Goal: Task Accomplishment & Management: Use online tool/utility

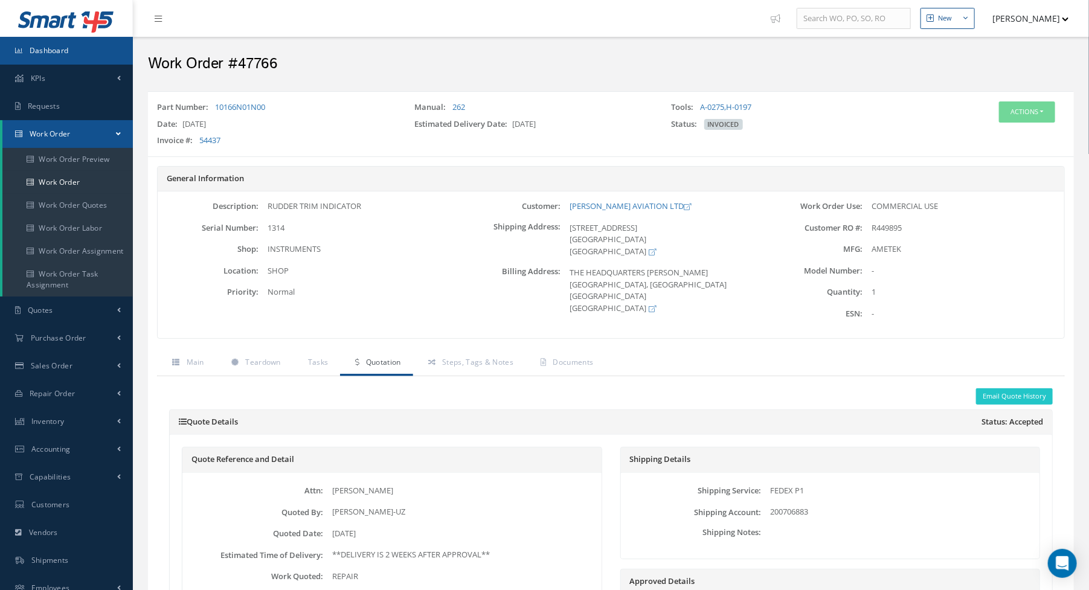
click at [86, 45] on link "Dashboard" at bounding box center [66, 51] width 133 height 28
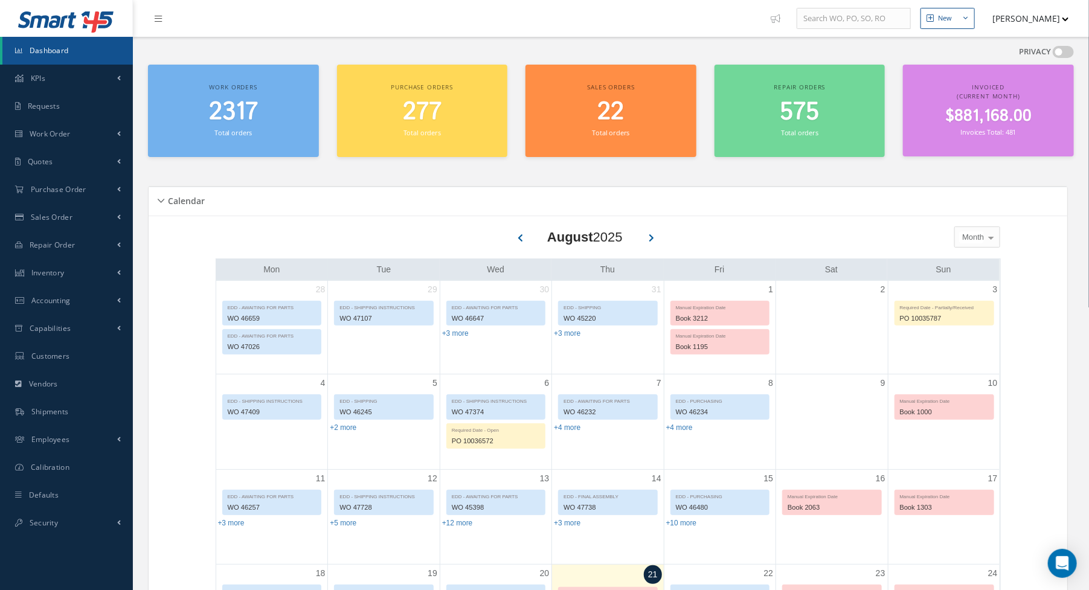
click at [312, 49] on div "PRIVACY" at bounding box center [611, 55] width 926 height 19
click at [48, 56] on link "Dashboard" at bounding box center [67, 51] width 130 height 28
click at [69, 139] on link "Work Order" at bounding box center [66, 134] width 133 height 28
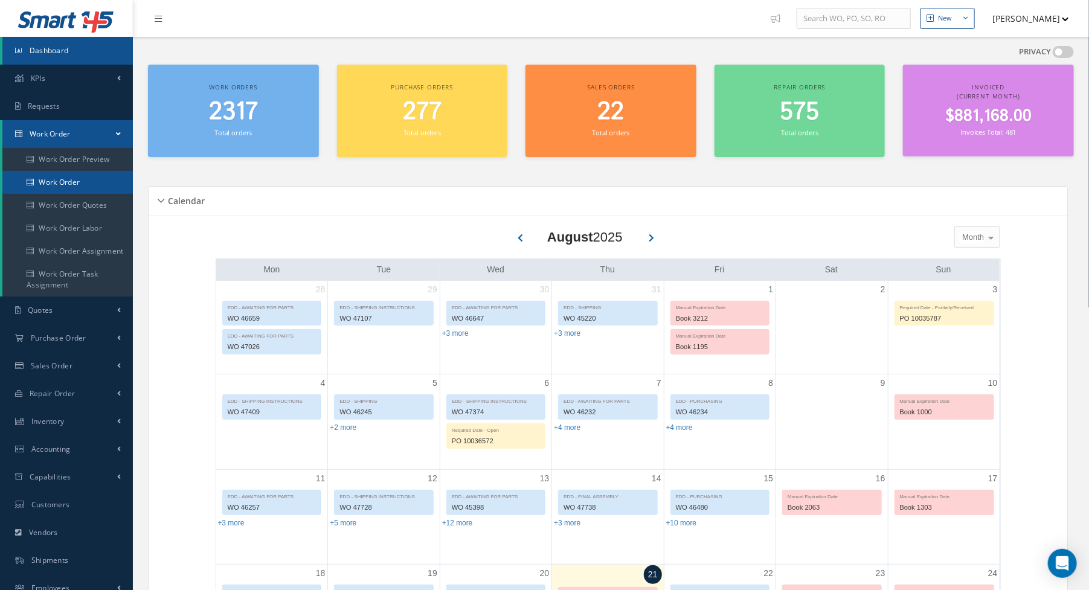
click at [68, 188] on link "Work Order" at bounding box center [67, 182] width 130 height 23
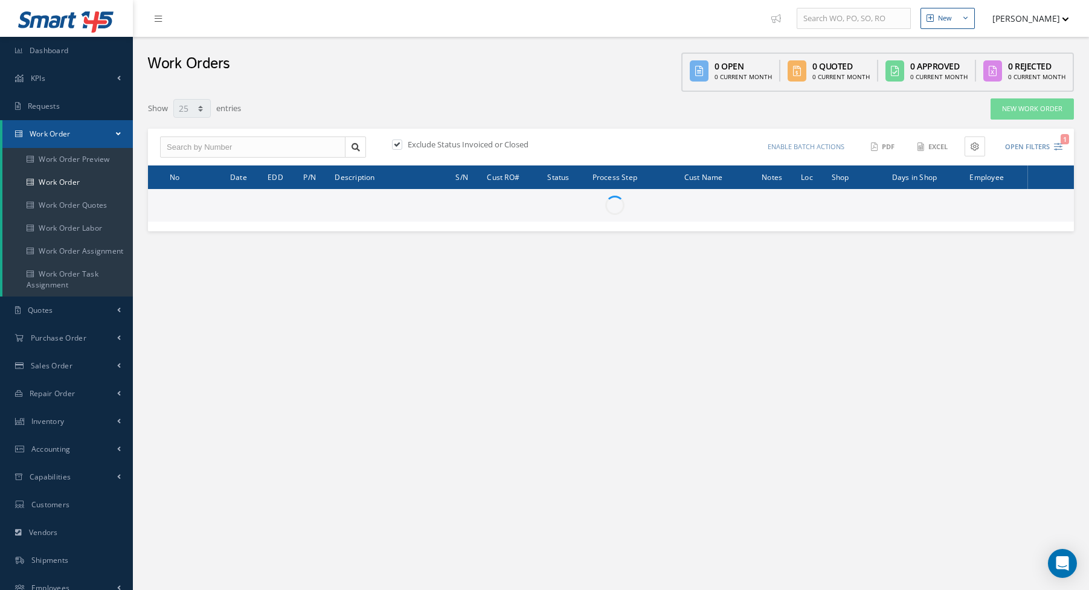
select select "25"
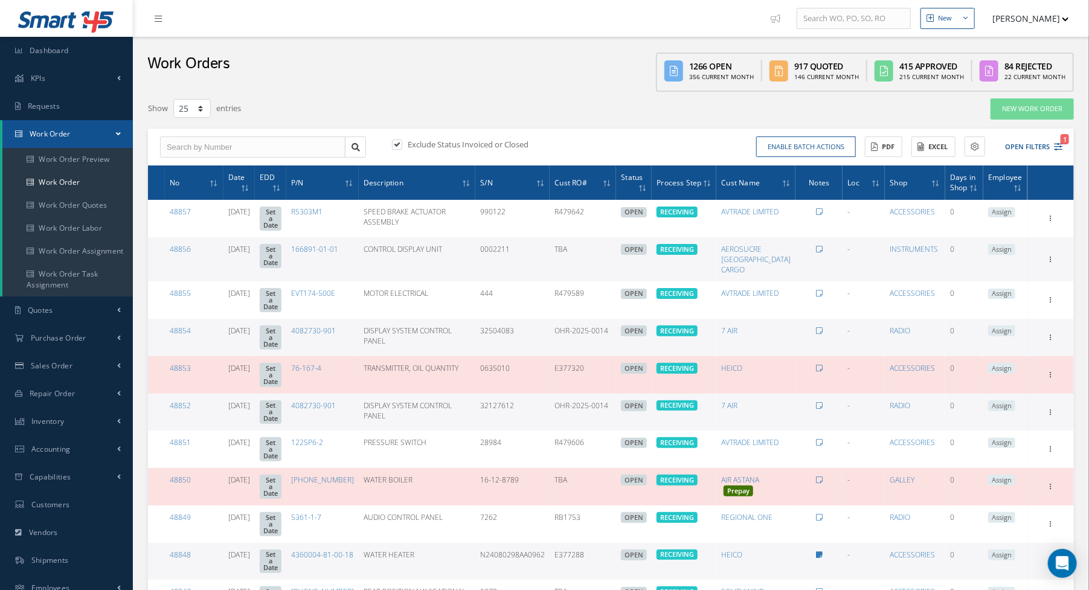
click at [406, 59] on div "Work Orders 1266 Open 356 Current Month 917 Quoted 146 Current Month 415 Approv…" at bounding box center [611, 64] width 956 height 55
click at [66, 190] on link "Work Order" at bounding box center [67, 182] width 130 height 23
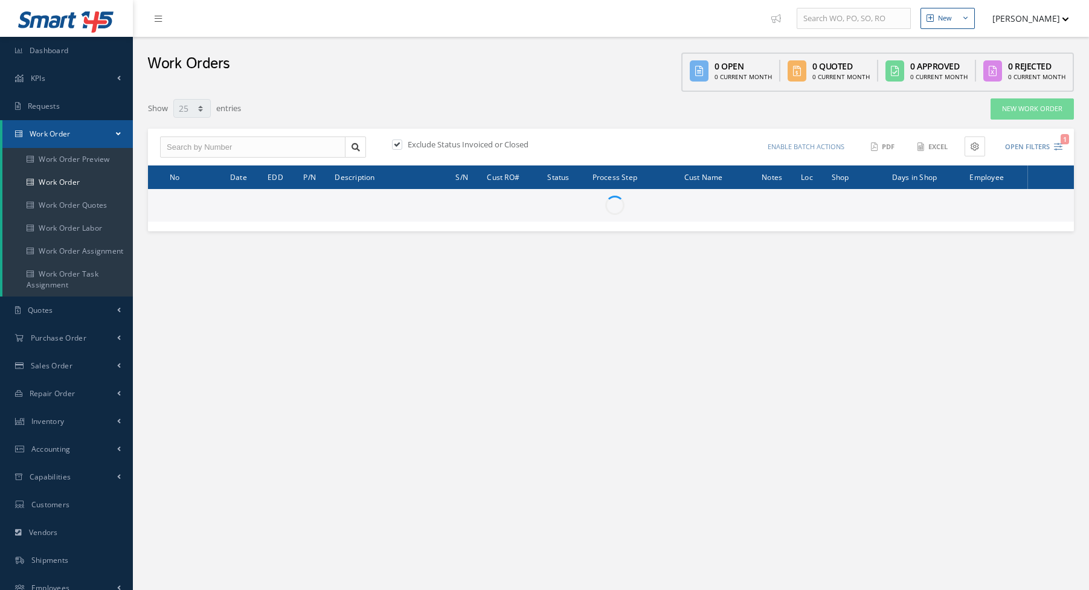
select select "25"
type input "All Work Request"
type input "All Work Performed"
type input "All Status"
type input "WO Part Status"
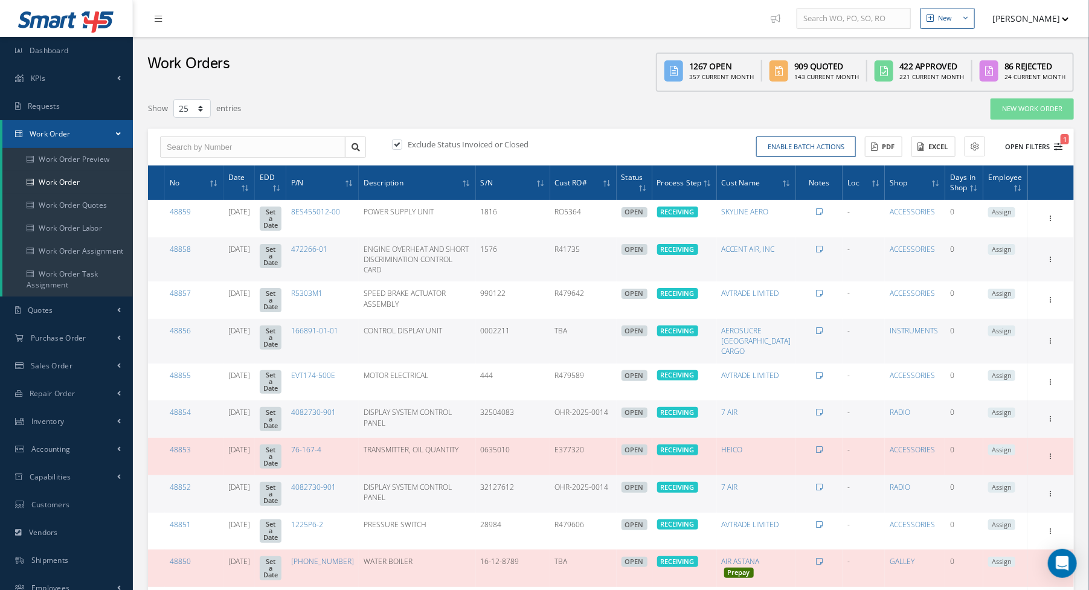
click at [1059, 147] on icon "1" at bounding box center [1058, 147] width 8 height 8
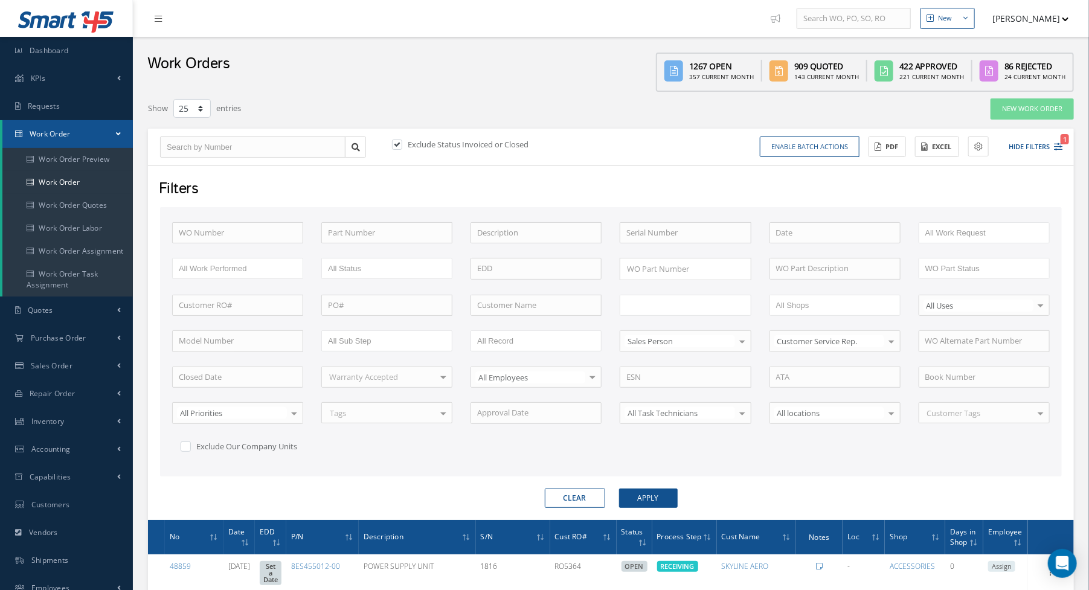
click at [670, 298] on input "text" at bounding box center [664, 305] width 77 height 15
type input "final"
click at [643, 495] on button "Apply" at bounding box center [648, 498] width 59 height 19
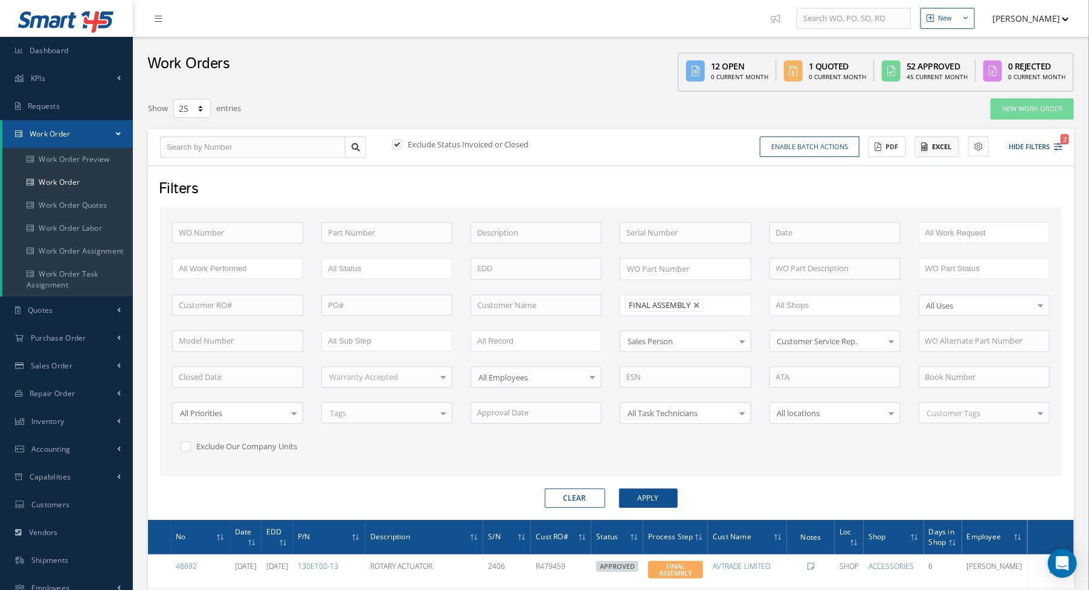
click at [929, 150] on button "Excel" at bounding box center [937, 147] width 44 height 21
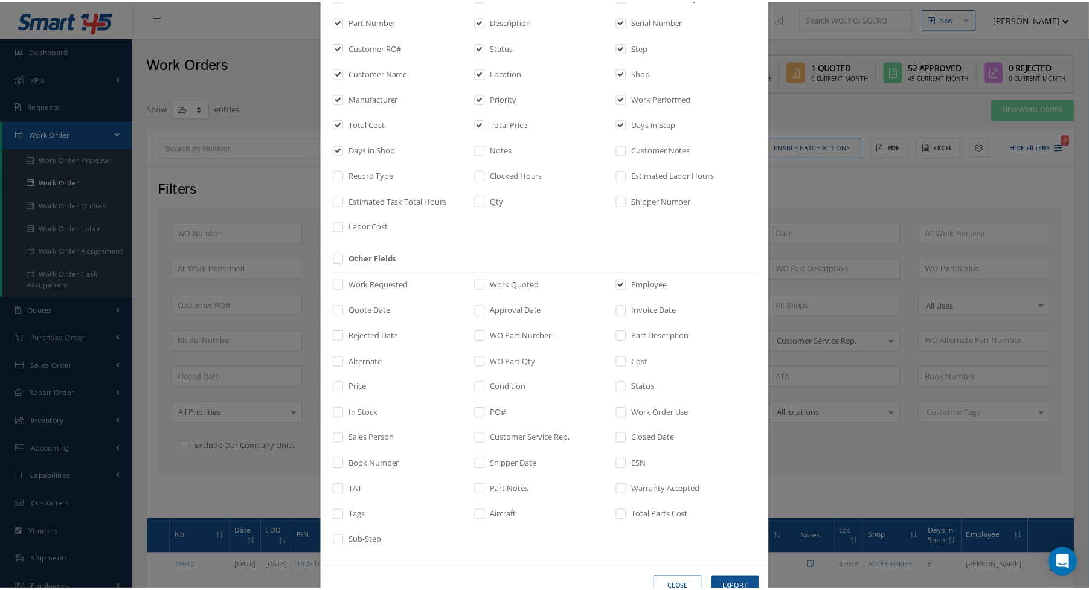
scroll to position [133, 0]
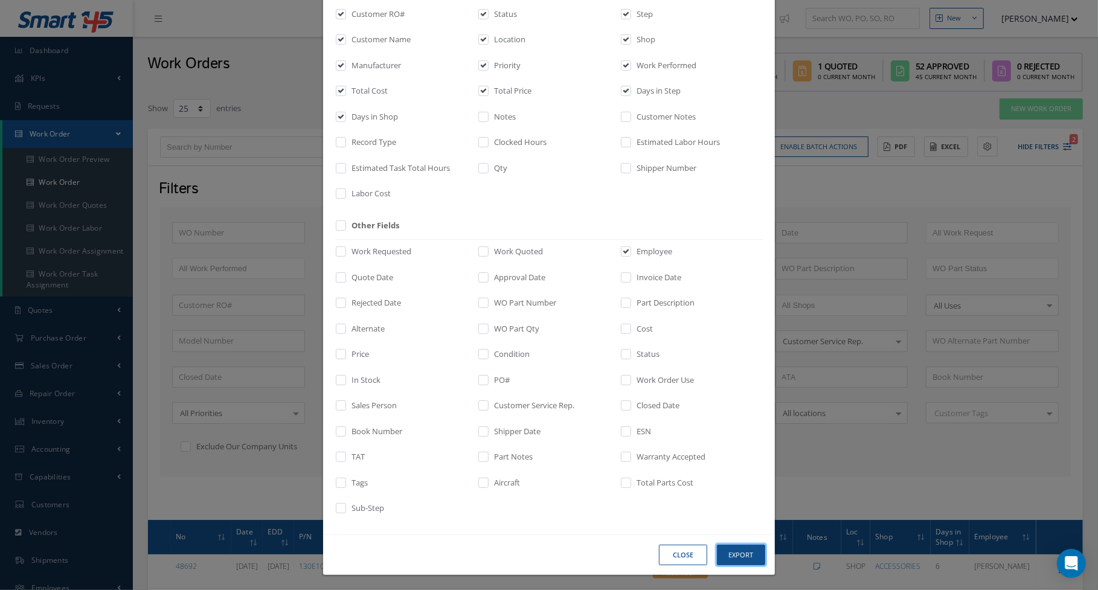
click at [0, 0] on button "Export" at bounding box center [0, 0] width 0 height 0
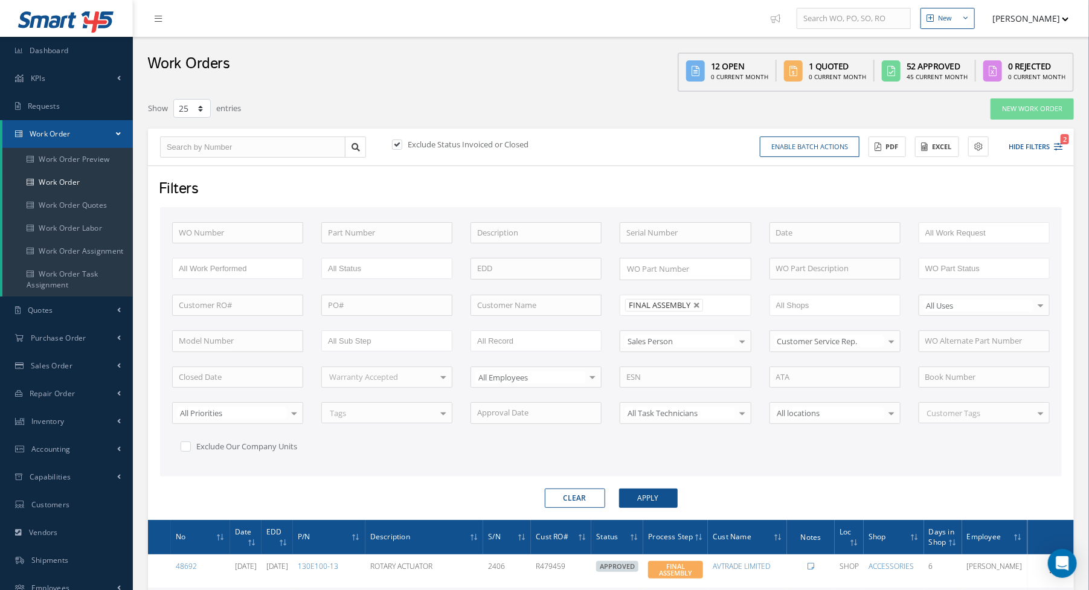
click at [655, 164] on div "Exclude Status Invoiced or Closed Enable batch actions Update Work Orders Close…" at bounding box center [611, 147] width 926 height 37
click at [575, 489] on button "Clear" at bounding box center [575, 498] width 60 height 19
type input "All Proccess Step"
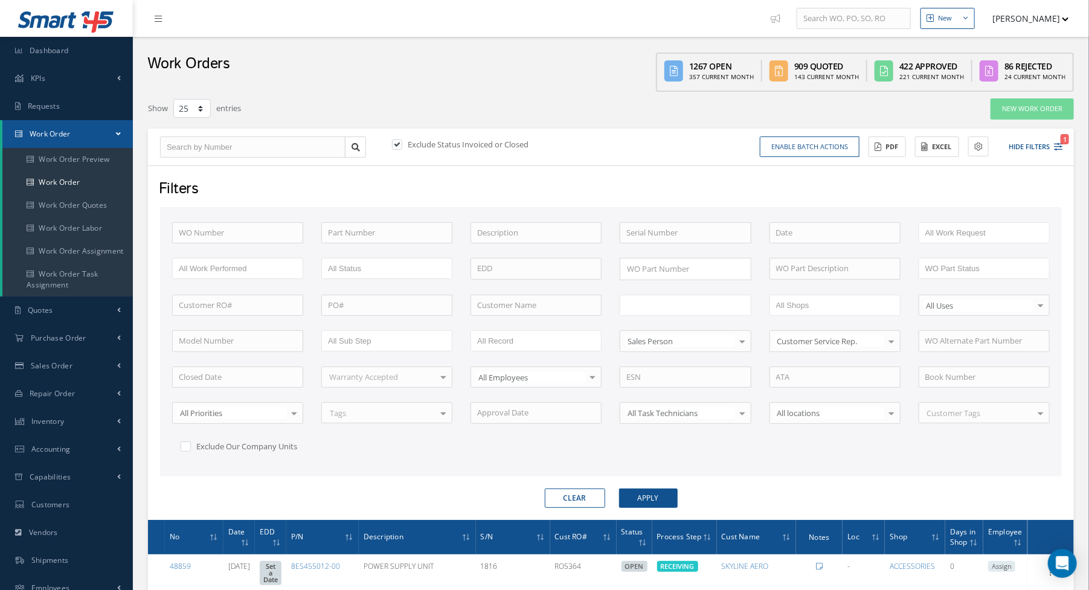
click at [692, 299] on input "text" at bounding box center [664, 305] width 77 height 15
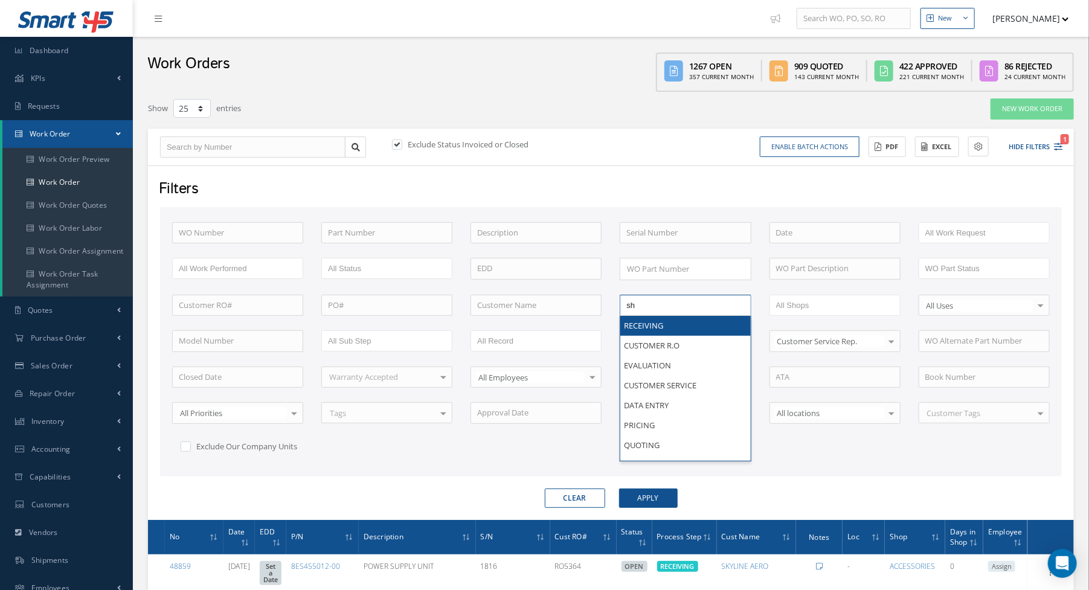
type input "shi"
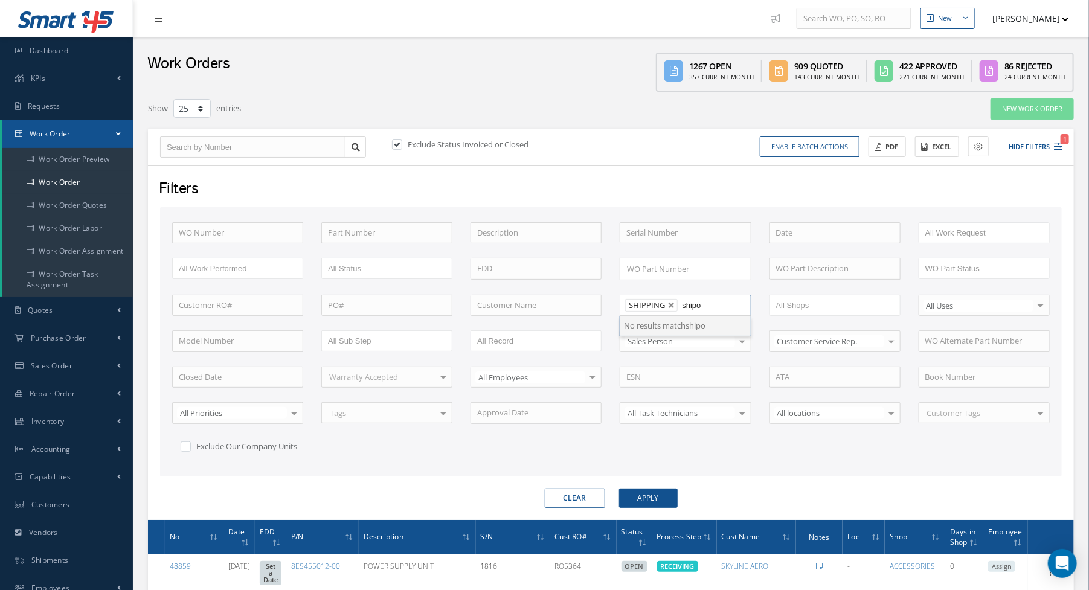
type input "ship"
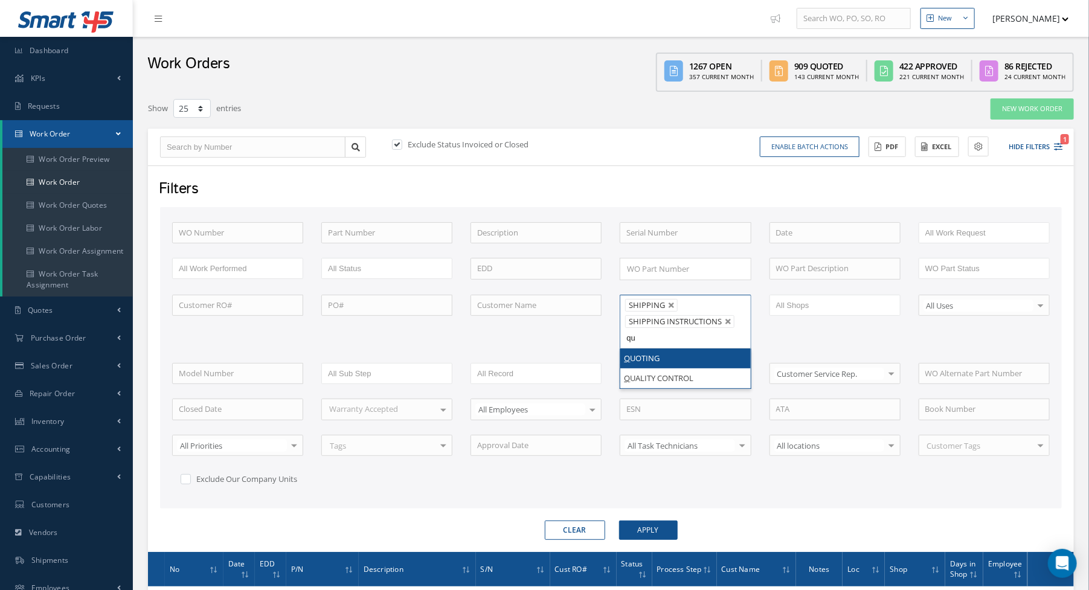
type input "qua"
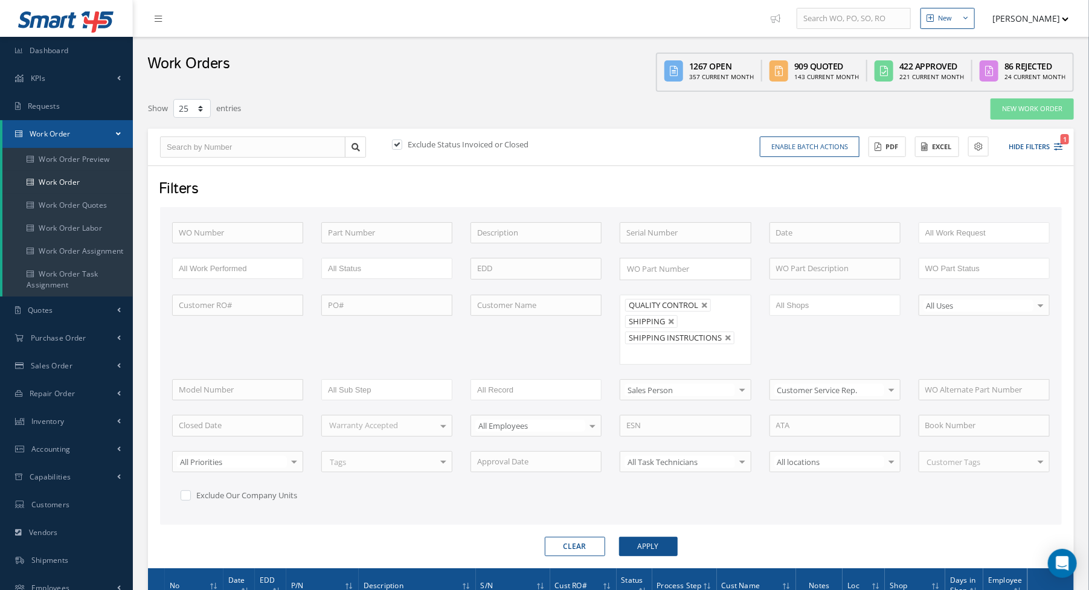
click at [600, 143] on div "Exclude Status Invoiced or Closed" at bounding box center [501, 146] width 222 height 14
click at [644, 541] on button "Apply" at bounding box center [648, 546] width 59 height 19
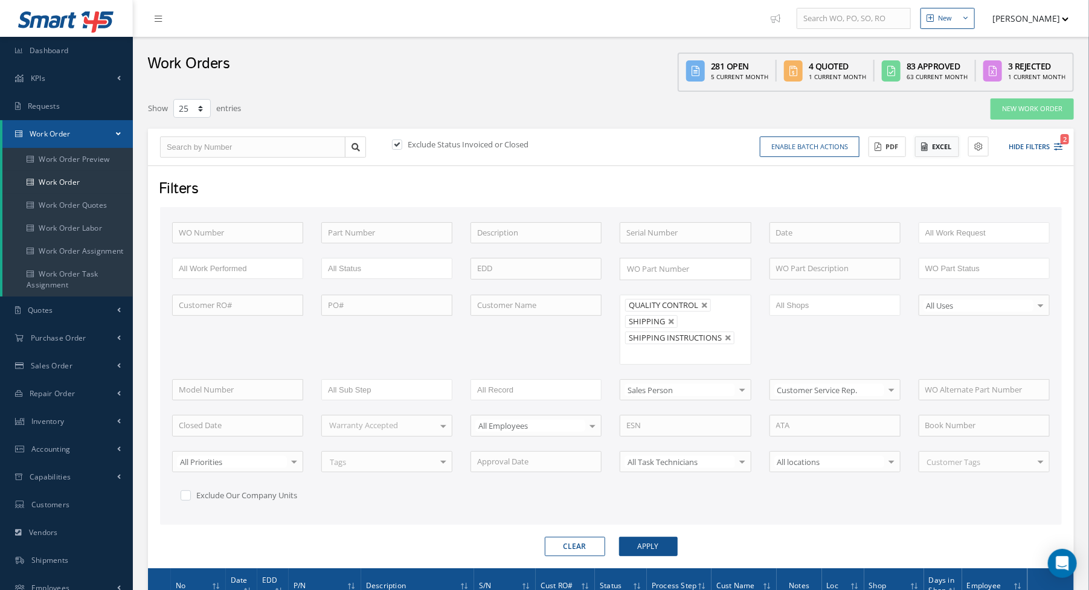
click at [940, 143] on button "Excel" at bounding box center [937, 147] width 44 height 21
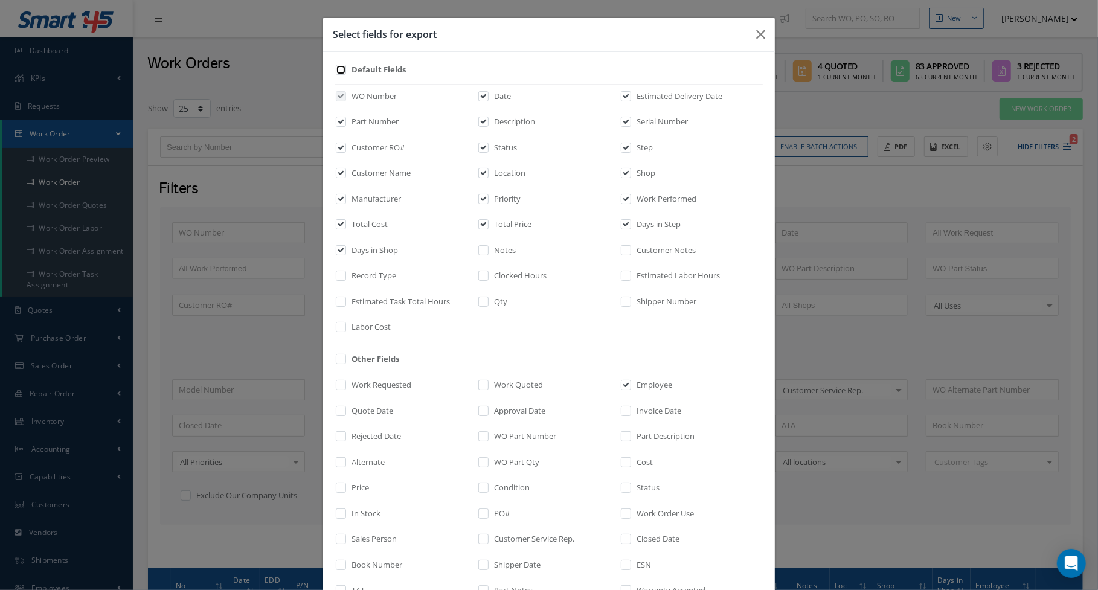
click at [338, 72] on input "checkbox" at bounding box center [342, 74] width 8 height 14
checkbox input "true"
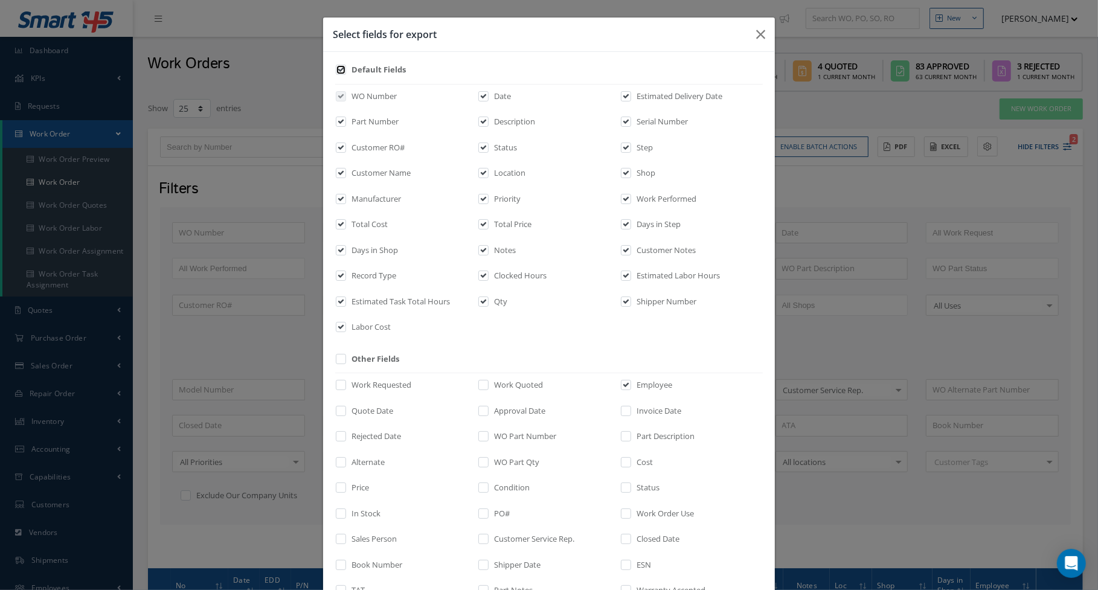
checkbox input "true"
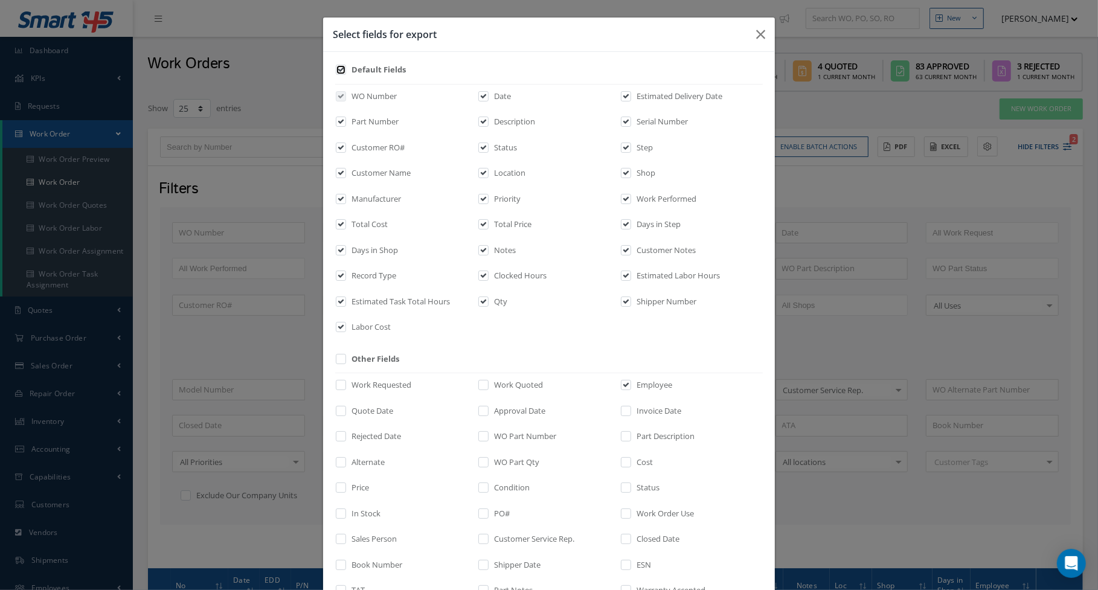
checkbox input "true"
click at [338, 71] on input "checkbox" at bounding box center [342, 74] width 8 height 14
checkbox input "false"
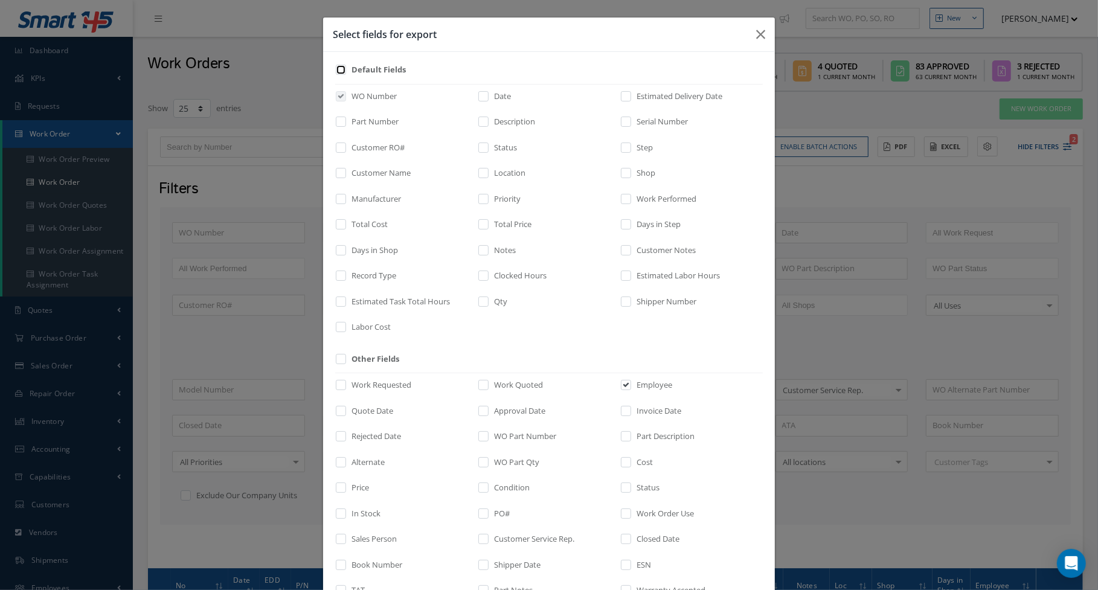
checkbox input "false"
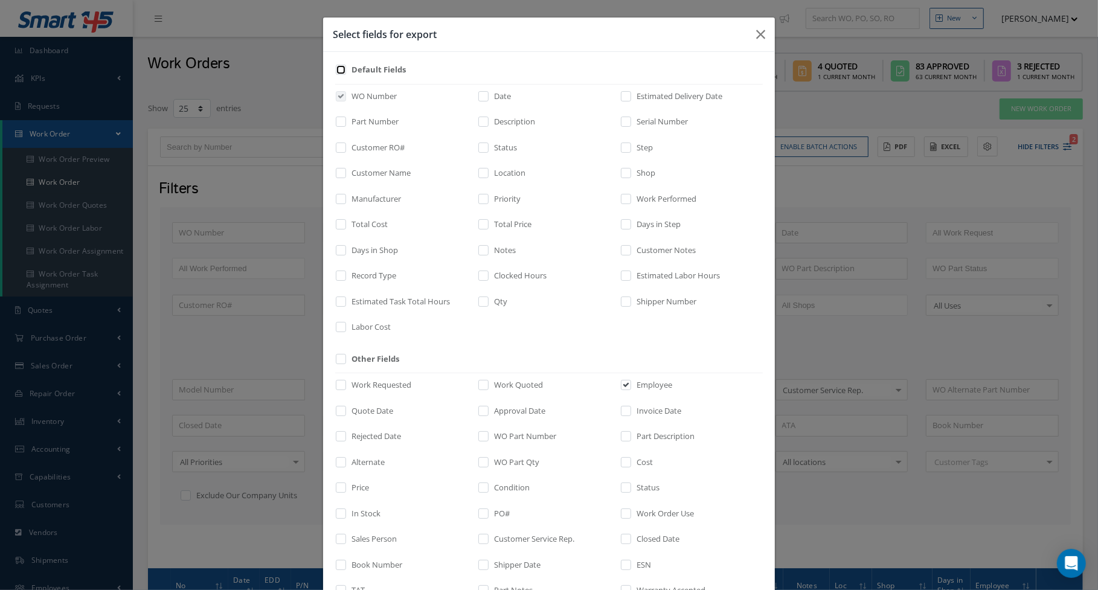
checkbox input "false"
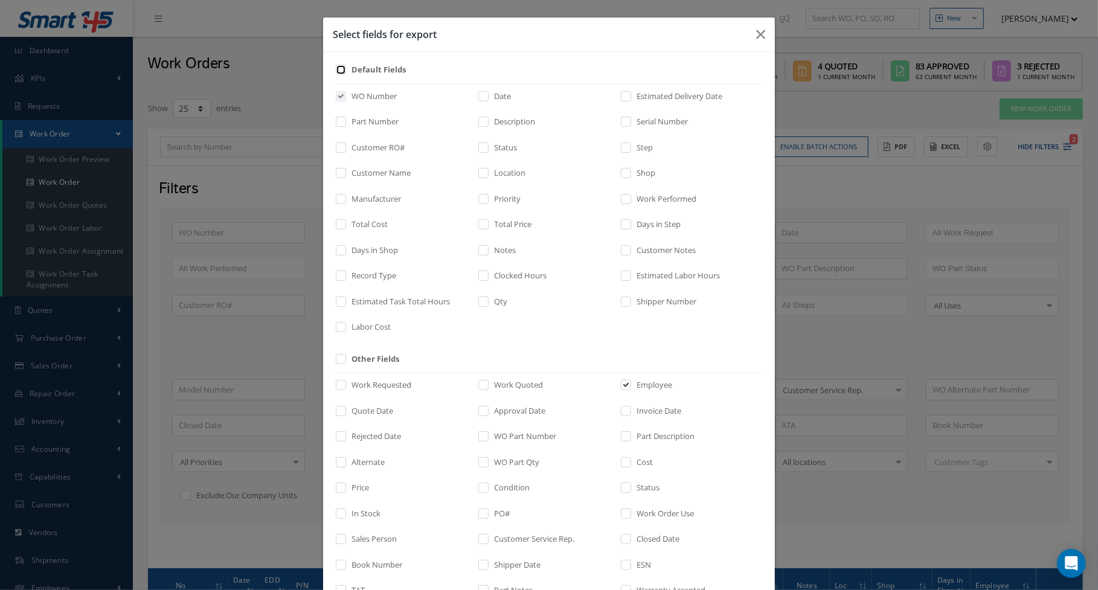
checkbox input "false"
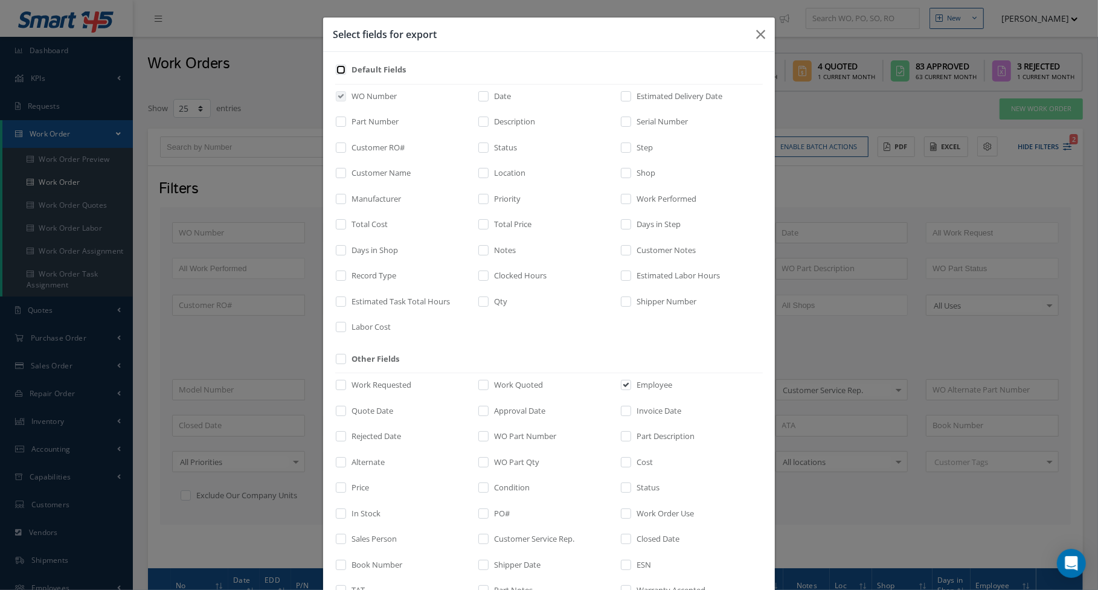
checkbox input "false"
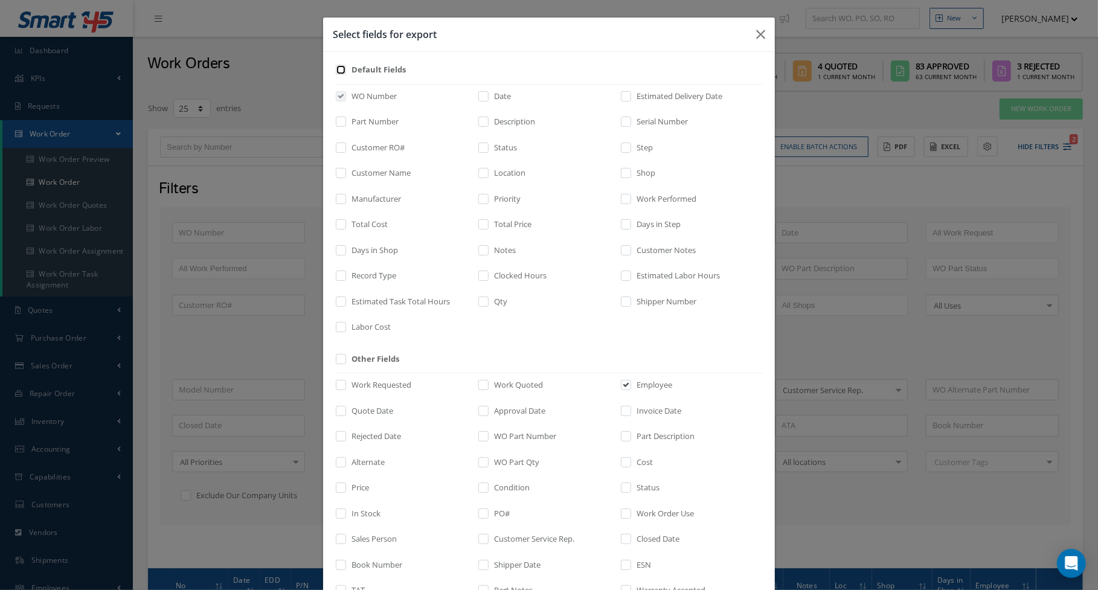
checkbox input "false"
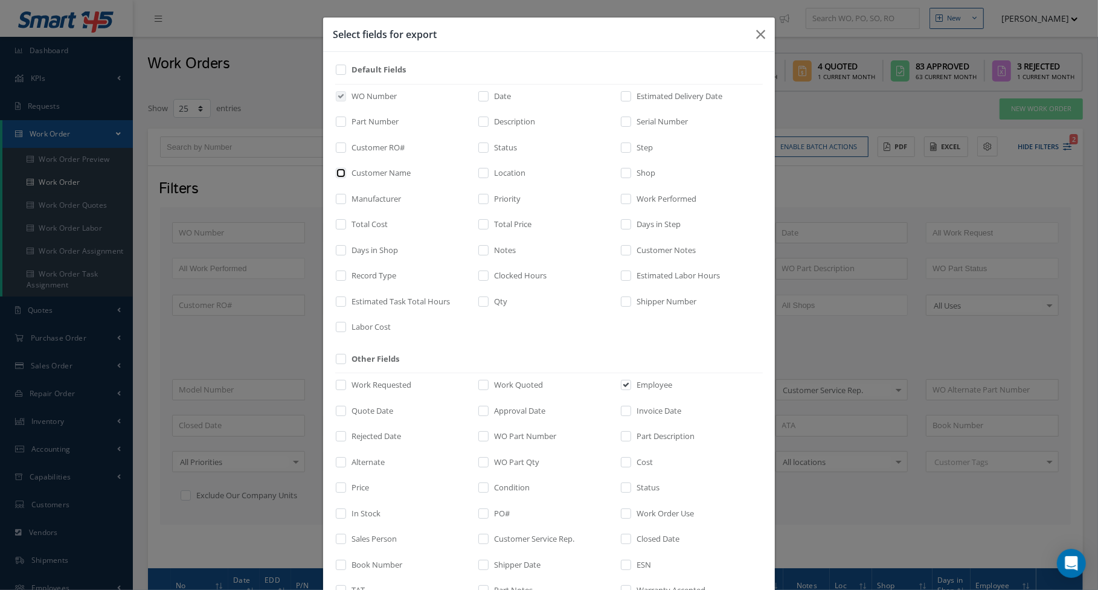
click at [338, 171] on input "checkbox" at bounding box center [342, 177] width 8 height 14
checkbox input "true"
click at [492, 225] on label "Total Price" at bounding box center [511, 225] width 40 height 12
click at [488, 225] on input "checkbox" at bounding box center [484, 229] width 8 height 14
checkbox input "true"
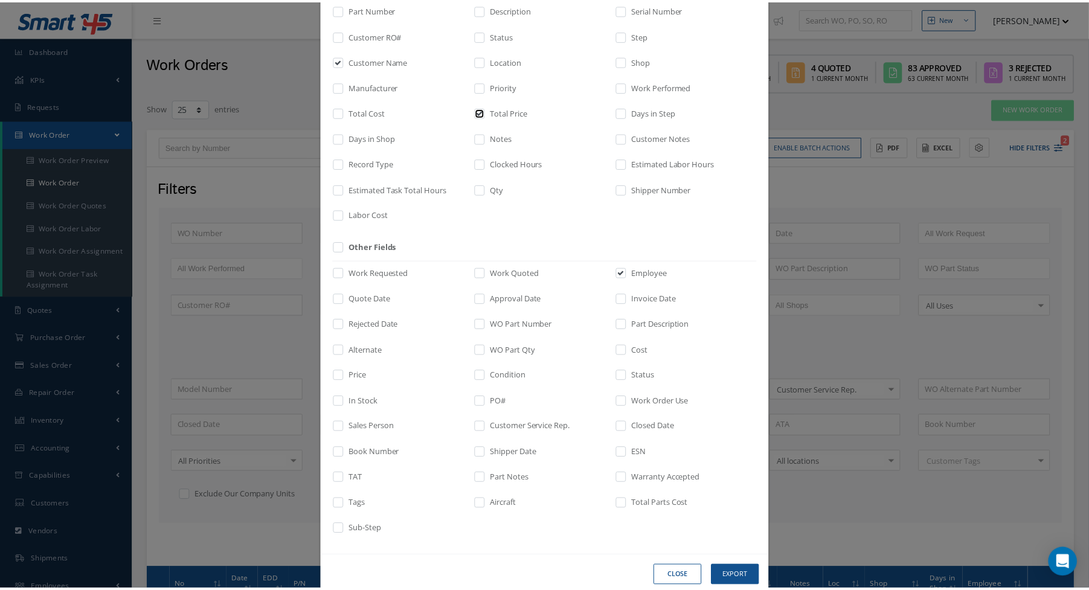
scroll to position [133, 0]
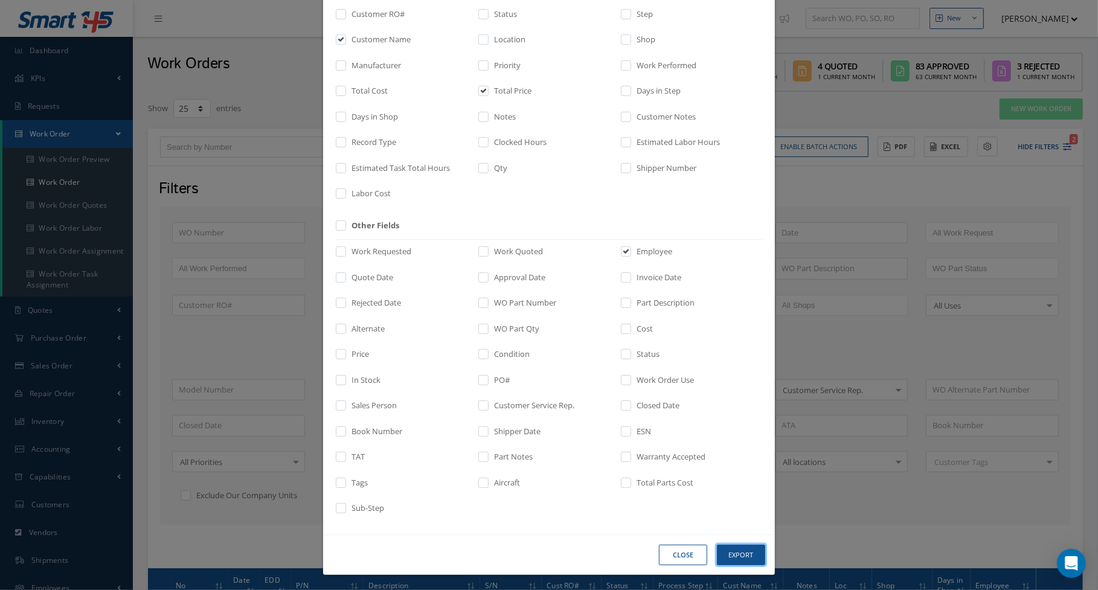
click at [0, 0] on button "Export" at bounding box center [0, 0] width 0 height 0
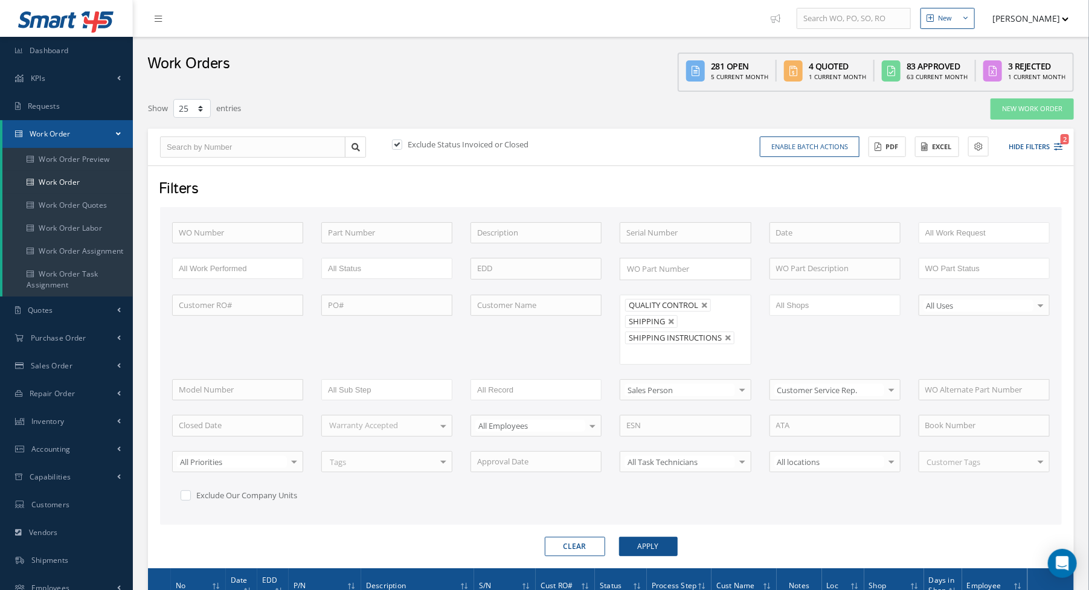
drag, startPoint x: 619, startPoint y: 159, endPoint x: 577, endPoint y: 228, distance: 80.2
click at [619, 159] on div "Exclude Status Invoiced or Closed Enable batch actions Update Work Orders Close…" at bounding box center [611, 147] width 926 height 37
click at [573, 538] on button "Clear" at bounding box center [575, 546] width 60 height 19
type input "All Proccess Step"
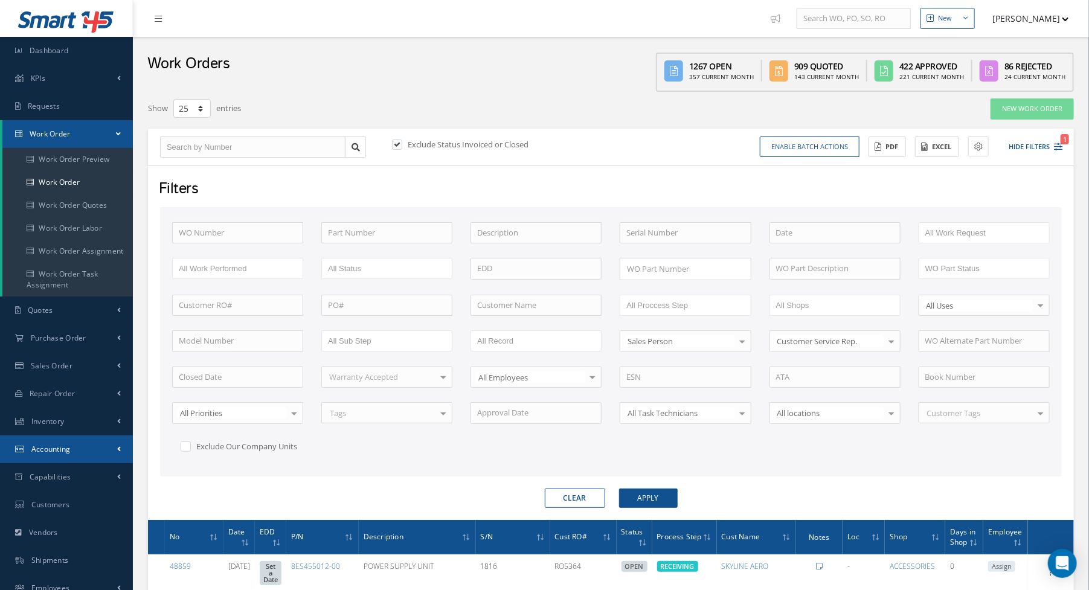
click at [72, 448] on link "Accounting" at bounding box center [66, 450] width 133 height 28
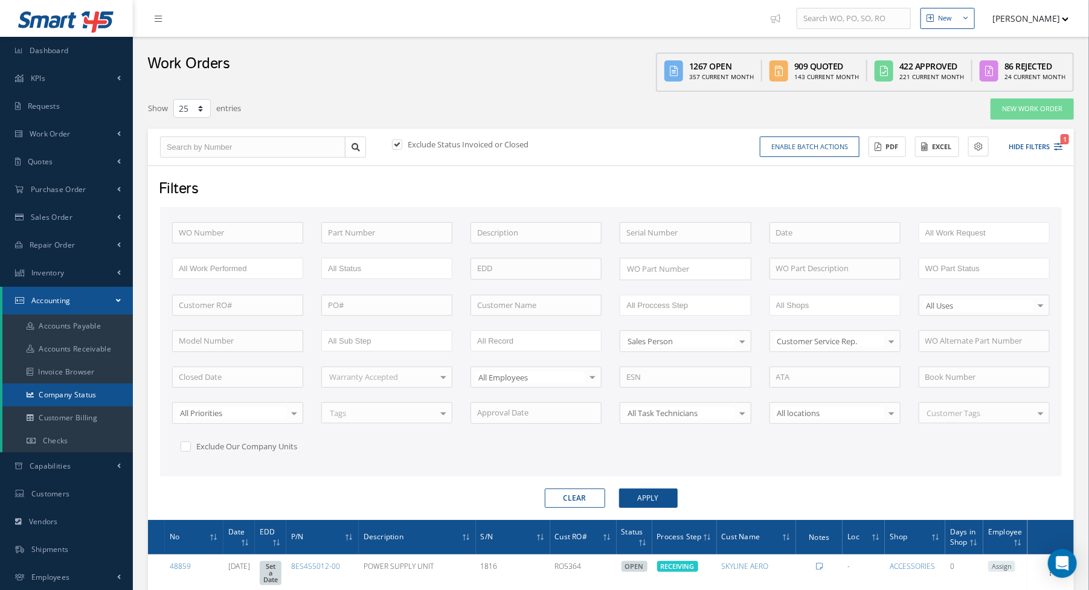
click at [88, 392] on link "Company Status" at bounding box center [67, 395] width 130 height 23
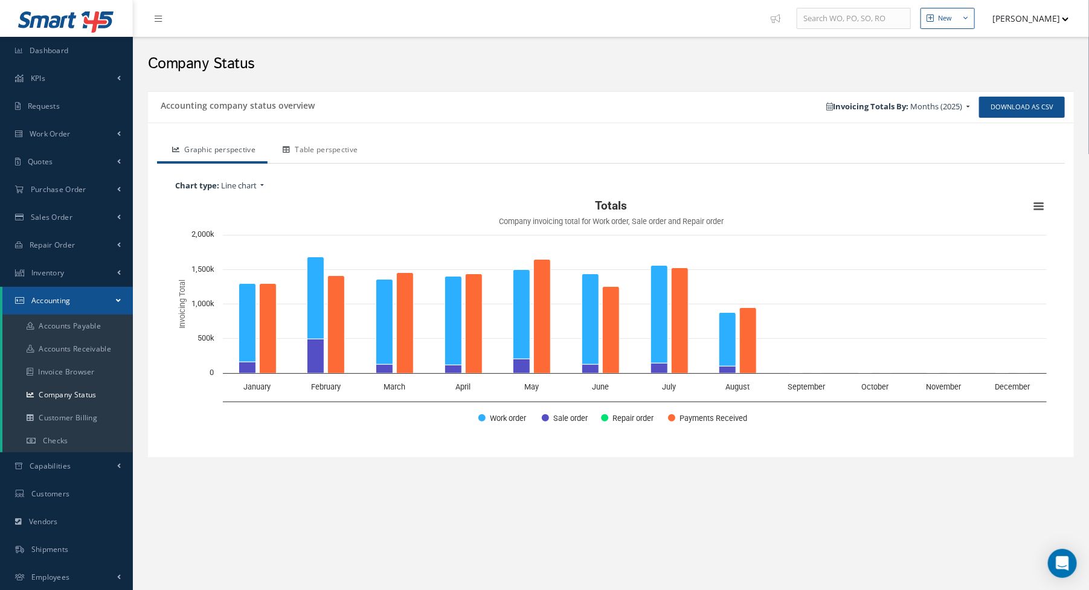
click at [327, 147] on link "Table perspective" at bounding box center [319, 150] width 102 height 25
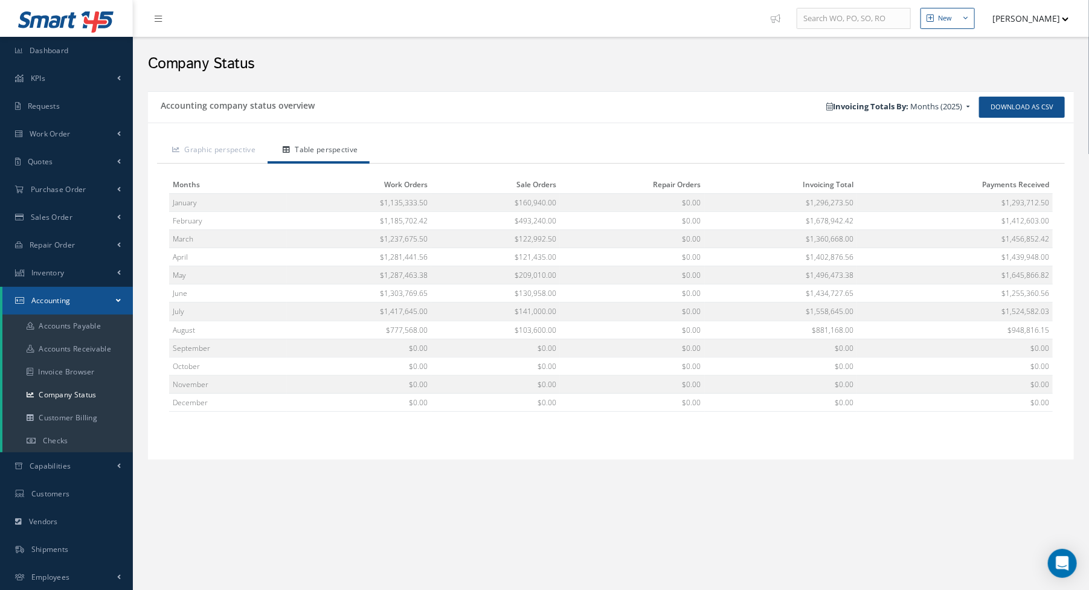
click at [660, 107] on div "Download as CSV Invoicing Totals By: Months (2025) Months (2025) All Years Year…" at bounding box center [842, 107] width 463 height 21
click at [62, 129] on span "Work Order" at bounding box center [50, 134] width 41 height 10
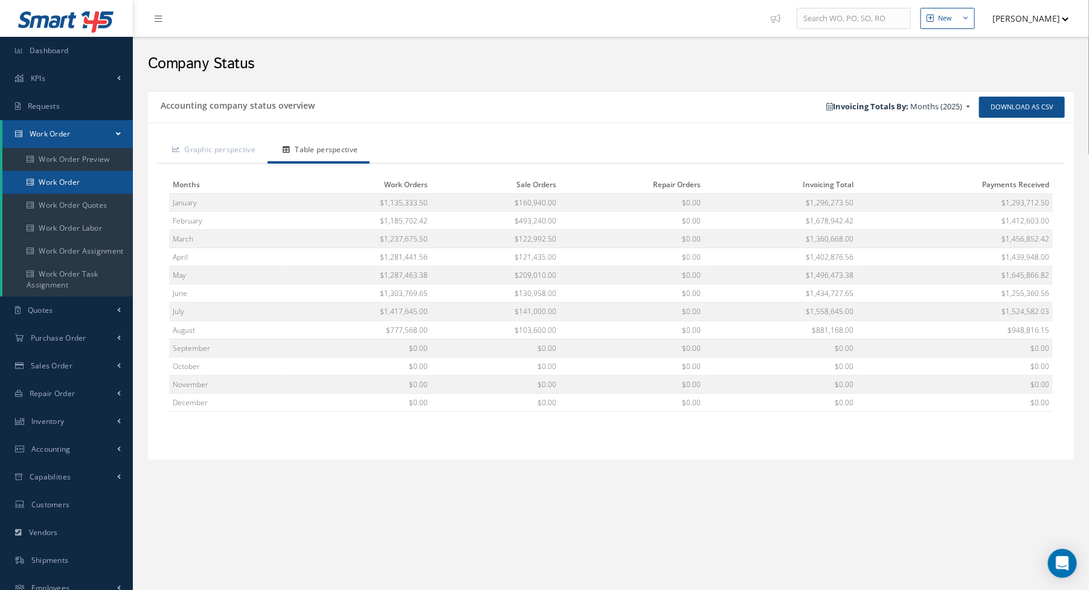
click at [62, 185] on link "Work Order" at bounding box center [67, 182] width 130 height 23
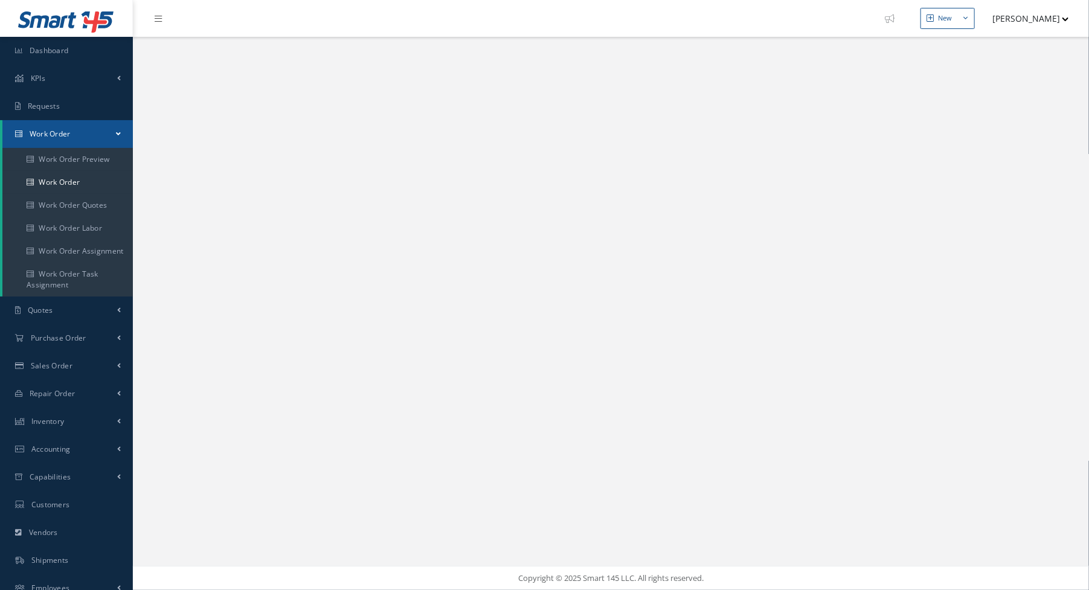
select select "25"
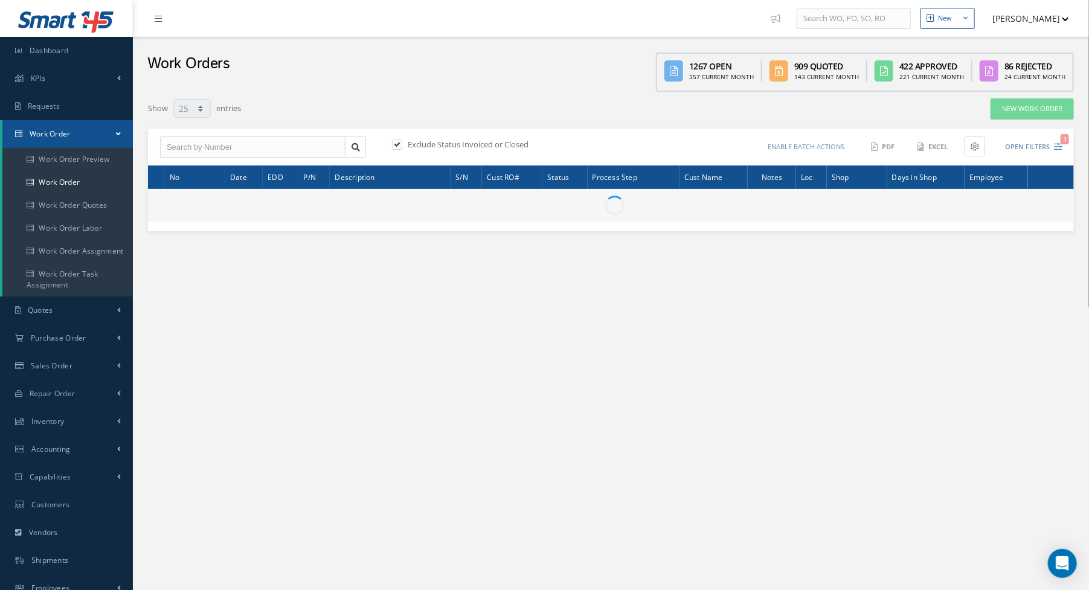
type input "All Work Request"
type input "All Work Performed"
type input "All Status"
type input "WO Part Status"
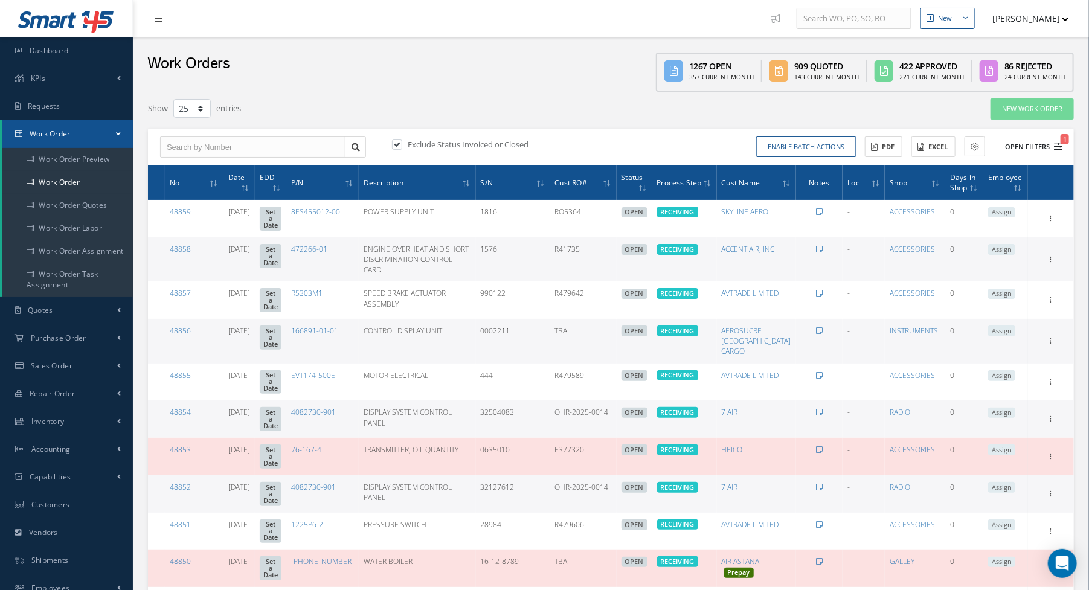
click at [1056, 149] on icon "1" at bounding box center [1058, 147] width 8 height 8
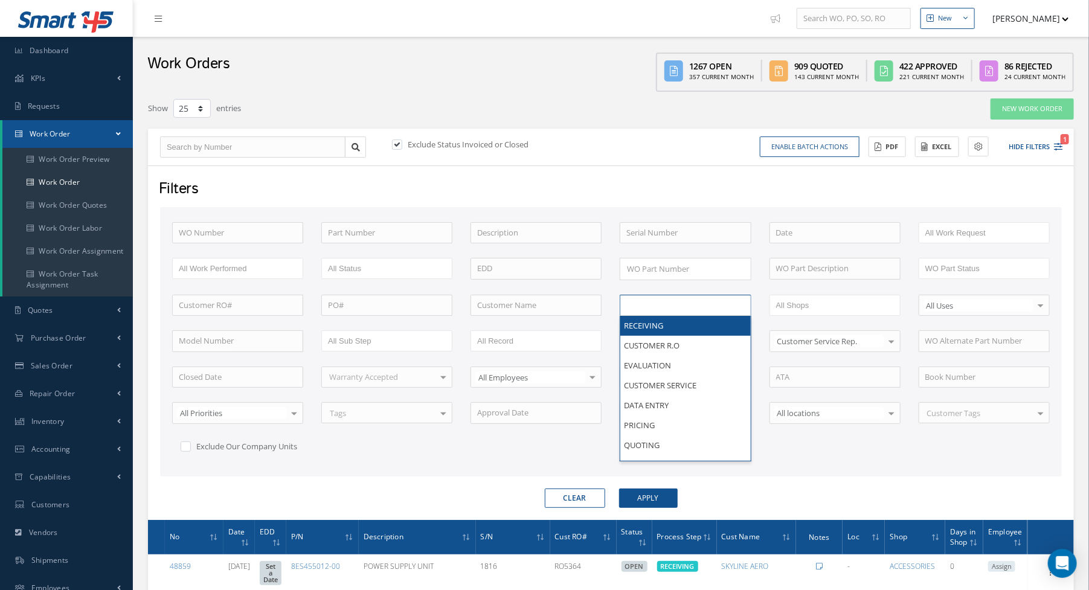
click at [682, 303] on input "text" at bounding box center [664, 305] width 77 height 15
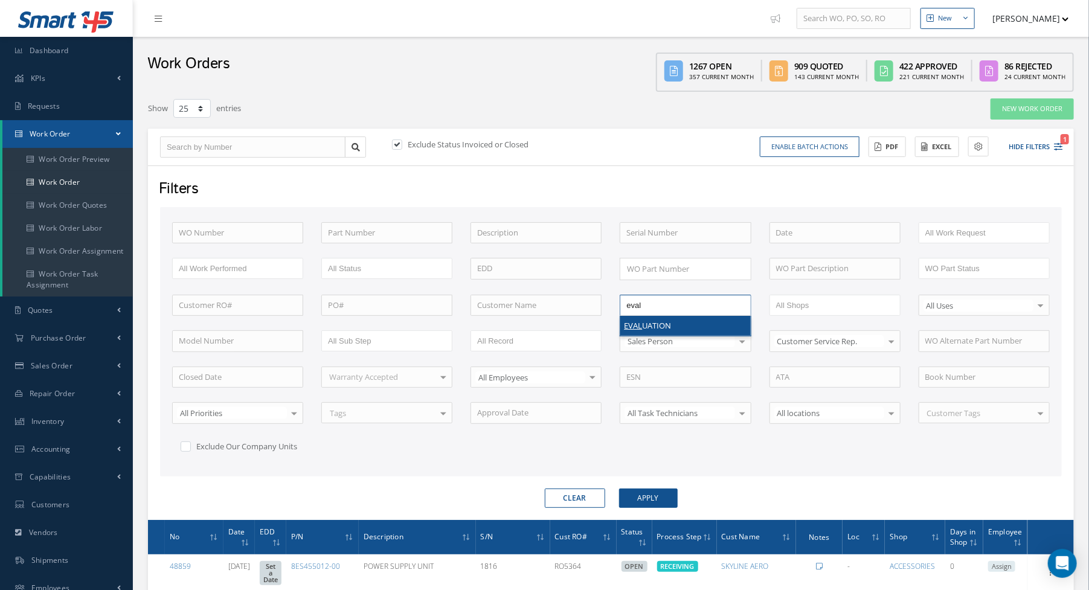
type input "eval"
click at [658, 493] on button "Apply" at bounding box center [648, 498] width 59 height 19
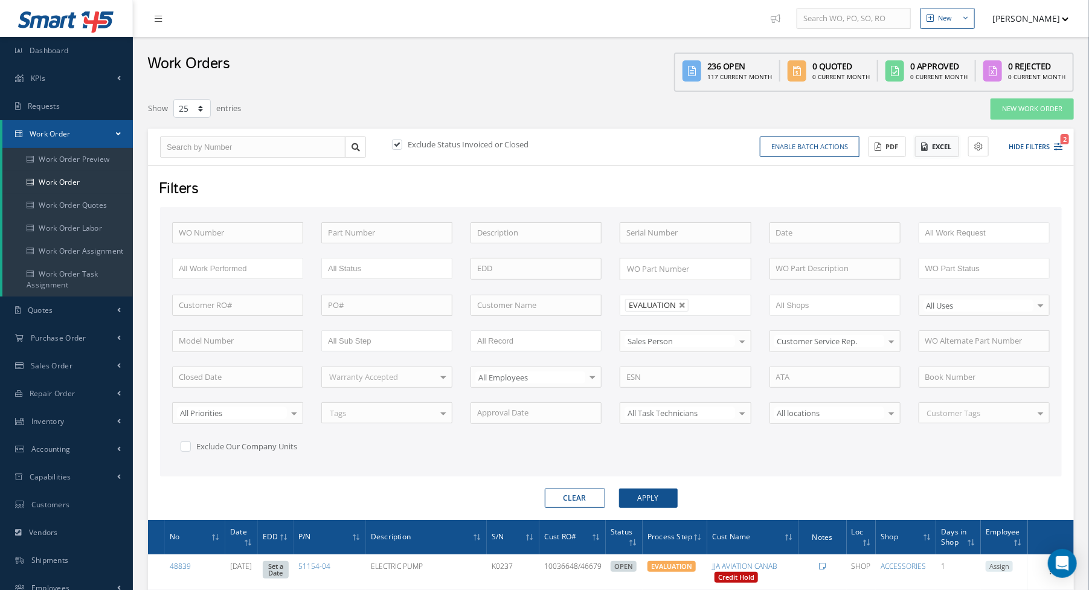
click at [930, 147] on button "Excel" at bounding box center [937, 147] width 44 height 21
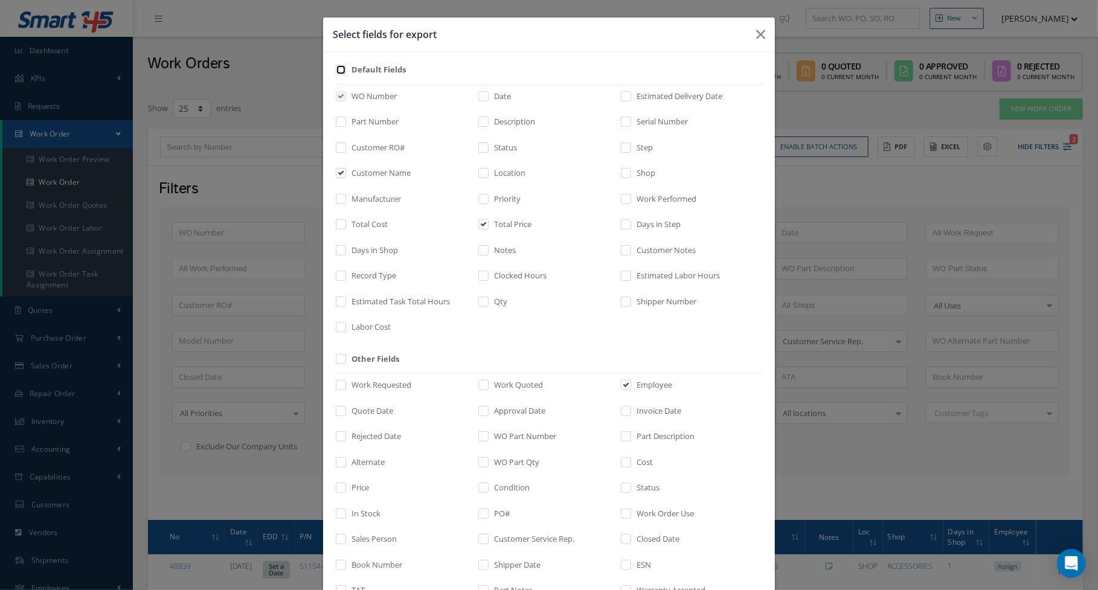
click at [338, 75] on input "checkbox" at bounding box center [342, 74] width 8 height 14
checkbox input "true"
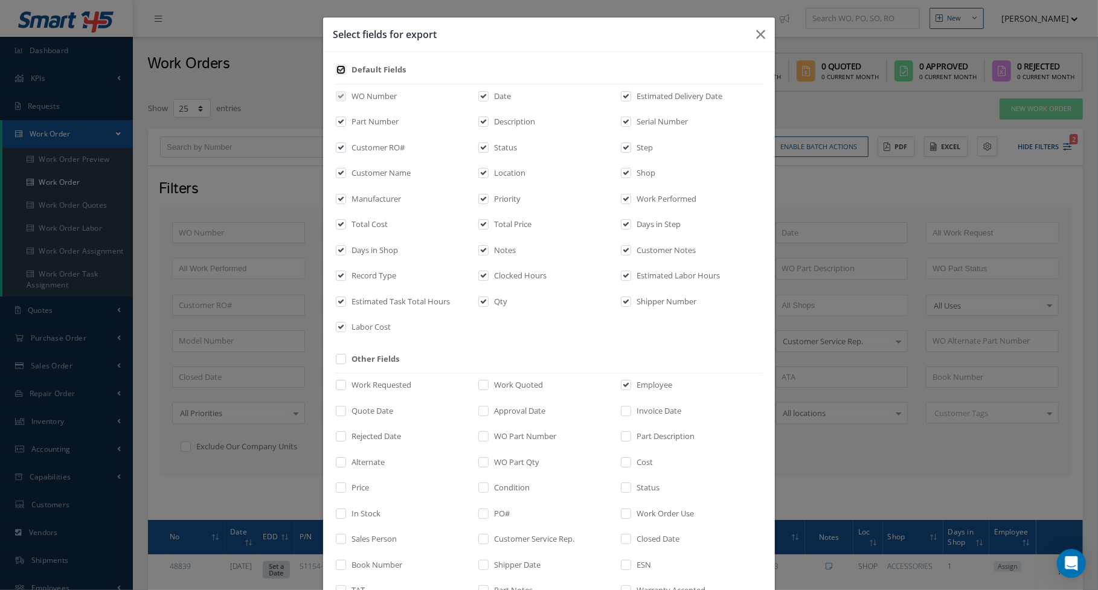
checkbox input "true"
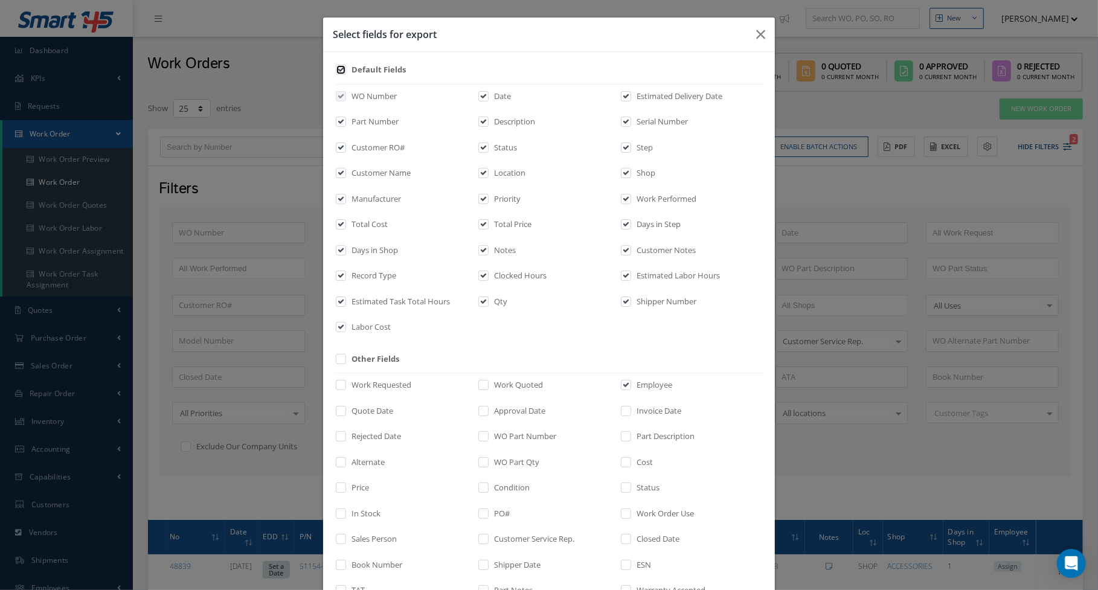
checkbox input "true"
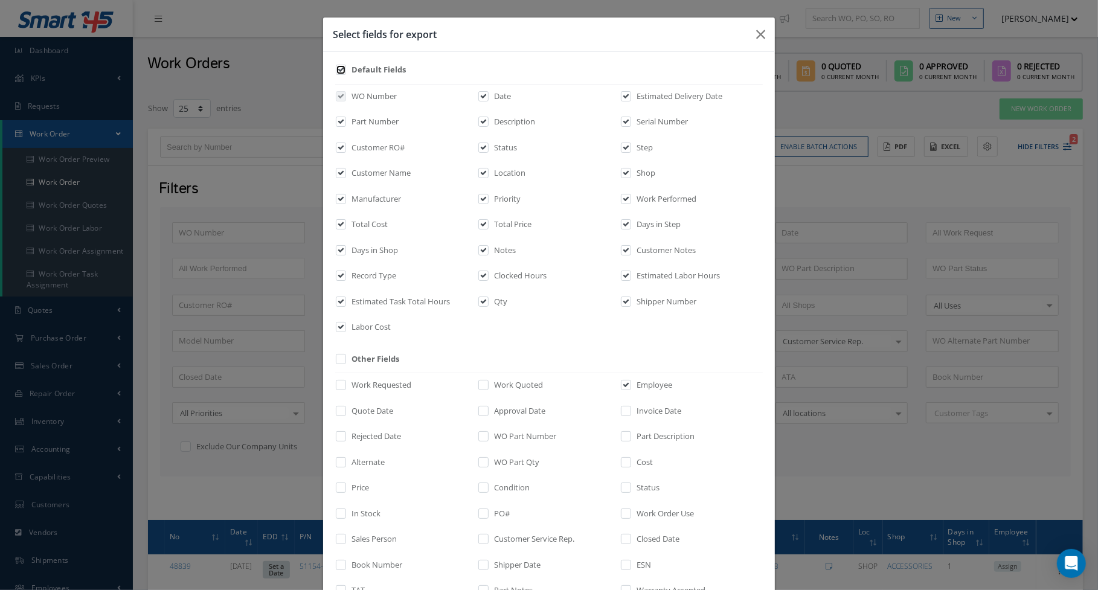
checkbox input "true"
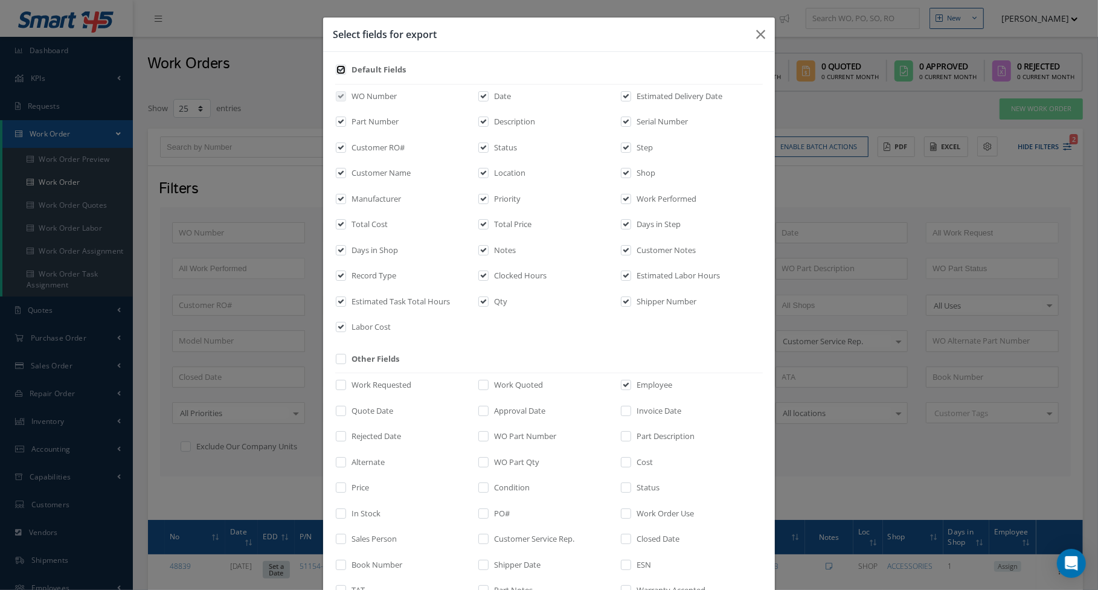
checkbox input "true"
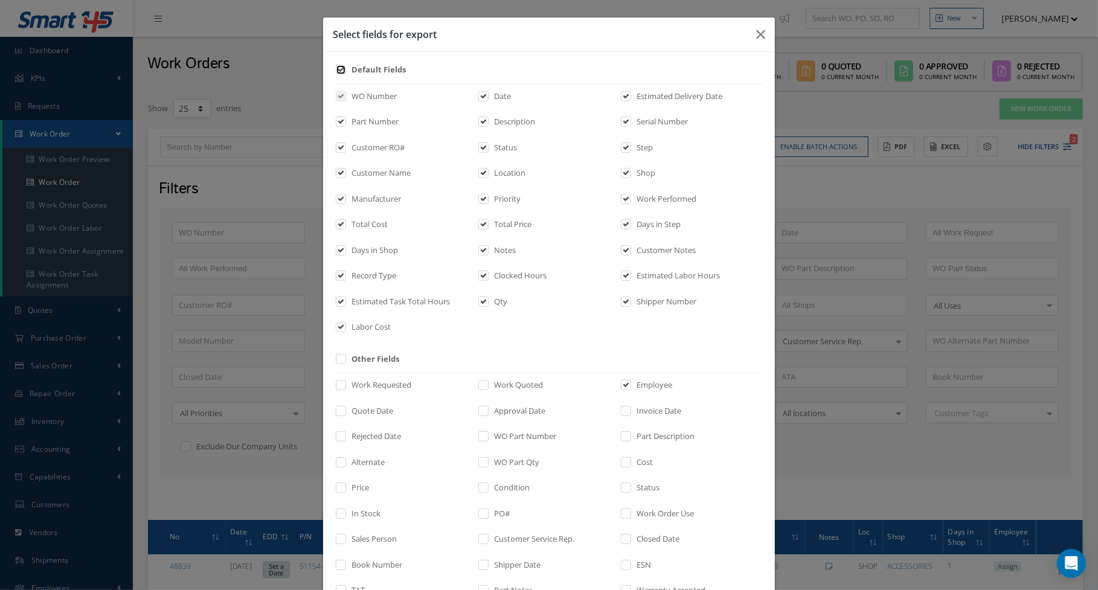
checkbox input "true"
click at [355, 323] on label "Labor Cost" at bounding box center [370, 327] width 42 height 12
click at [346, 324] on input "checkbox" at bounding box center [342, 331] width 8 height 14
checkbox input "false"
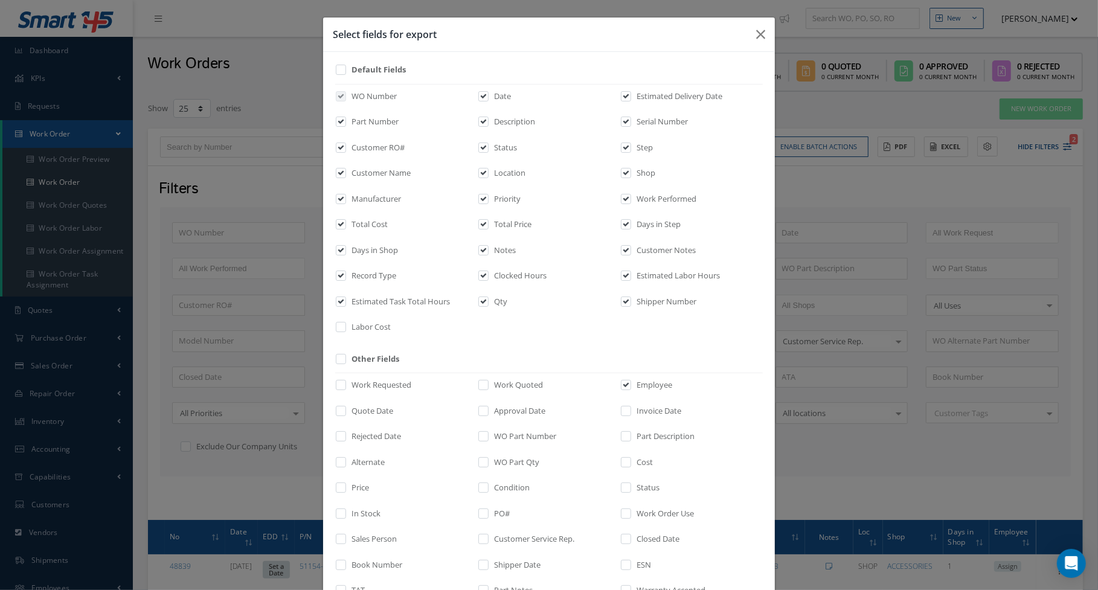
click at [0, 0] on div "WO Number Date Estimated Delivery Date Part Number Description Serial Number Cu…" at bounding box center [0, 0] width 0 height 0
click at [361, 304] on label "Estimated Task Total Hours" at bounding box center [399, 302] width 101 height 12
click at [346, 304] on input "checkbox" at bounding box center [342, 305] width 8 height 14
checkbox input "false"
click at [368, 274] on label "Record Type" at bounding box center [373, 276] width 48 height 12
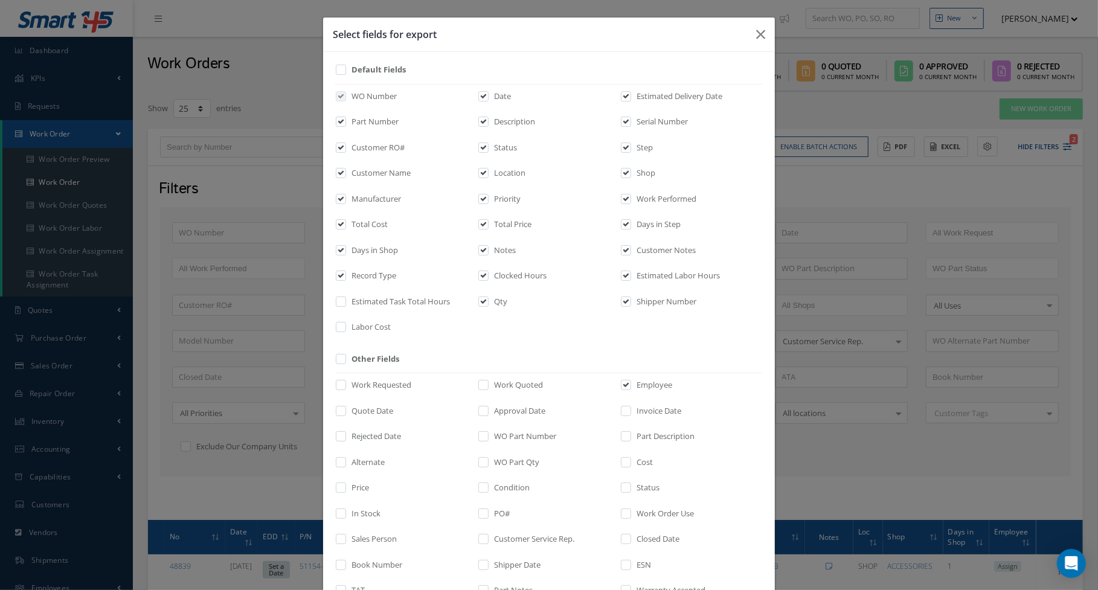
click at [346, 274] on input "checkbox" at bounding box center [342, 280] width 8 height 14
checkbox input "false"
click at [498, 248] on label "Notes" at bounding box center [503, 251] width 25 height 12
click at [488, 248] on input "checkbox" at bounding box center [484, 254] width 8 height 14
checkbox input "false"
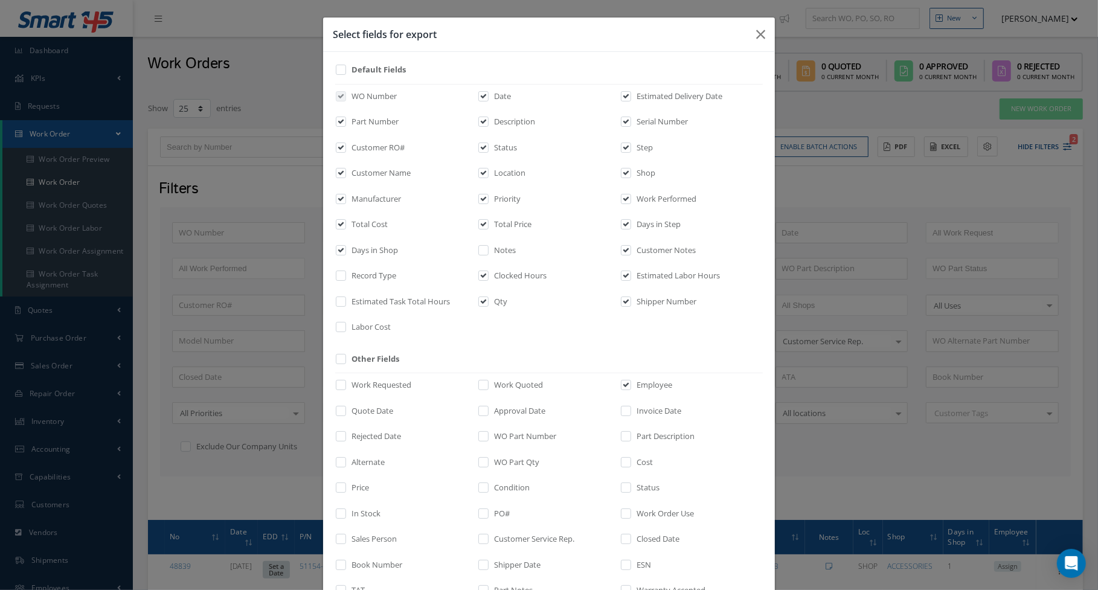
click at [501, 275] on label "Clocked Hours" at bounding box center [519, 276] width 56 height 12
click at [488, 275] on input "checkbox" at bounding box center [484, 280] width 8 height 14
checkbox input "false"
click at [497, 296] on label "Qty" at bounding box center [499, 302] width 16 height 12
click at [488, 298] on input "checkbox" at bounding box center [484, 305] width 8 height 14
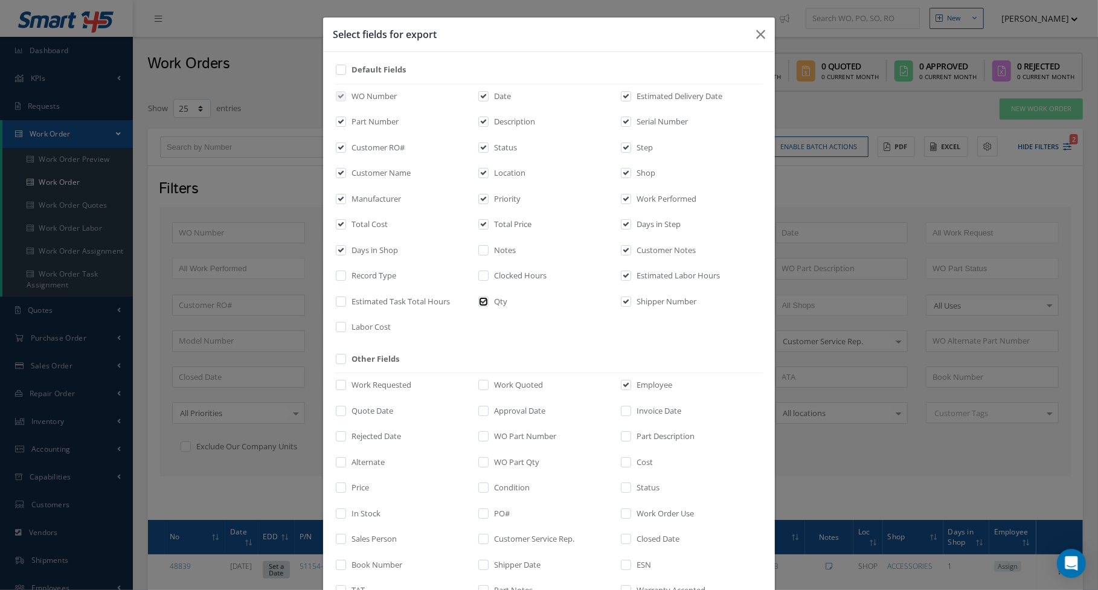
checkbox input "false"
click at [674, 297] on label "Shipper Number" at bounding box center [665, 302] width 63 height 12
click at [631, 298] on input "checkbox" at bounding box center [627, 305] width 8 height 14
checkbox input "false"
click at [675, 272] on label "Estimated Labor Hours" at bounding box center [677, 276] width 86 height 12
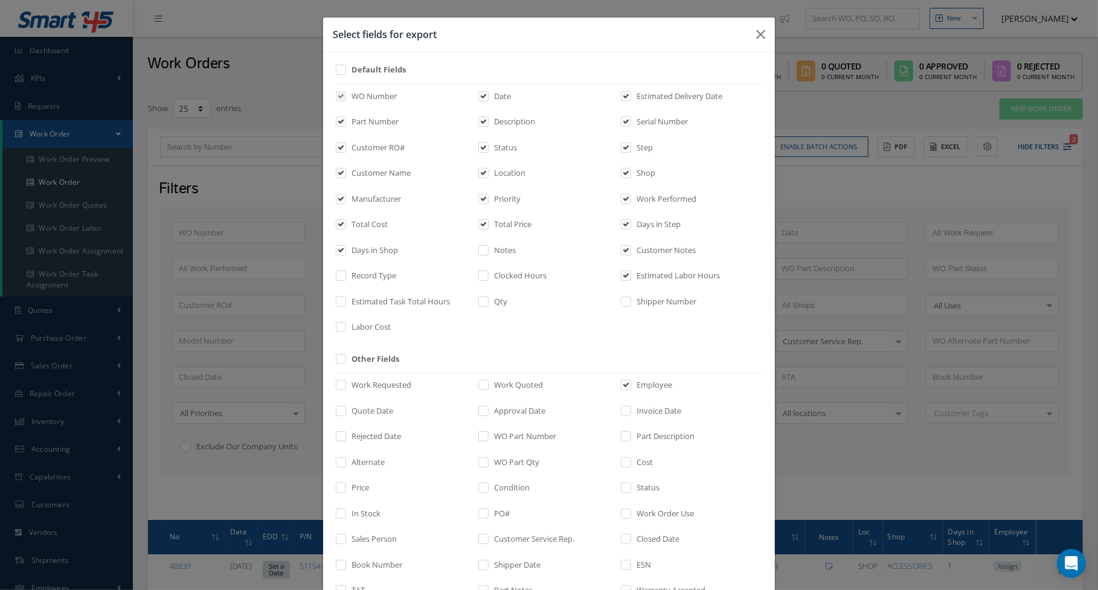
click at [631, 273] on input "checkbox" at bounding box center [627, 280] width 8 height 14
checkbox input "false"
click at [670, 253] on label "Customer Notes" at bounding box center [665, 251] width 62 height 12
click at [631, 253] on input "checkbox" at bounding box center [627, 254] width 8 height 14
checkbox input "false"
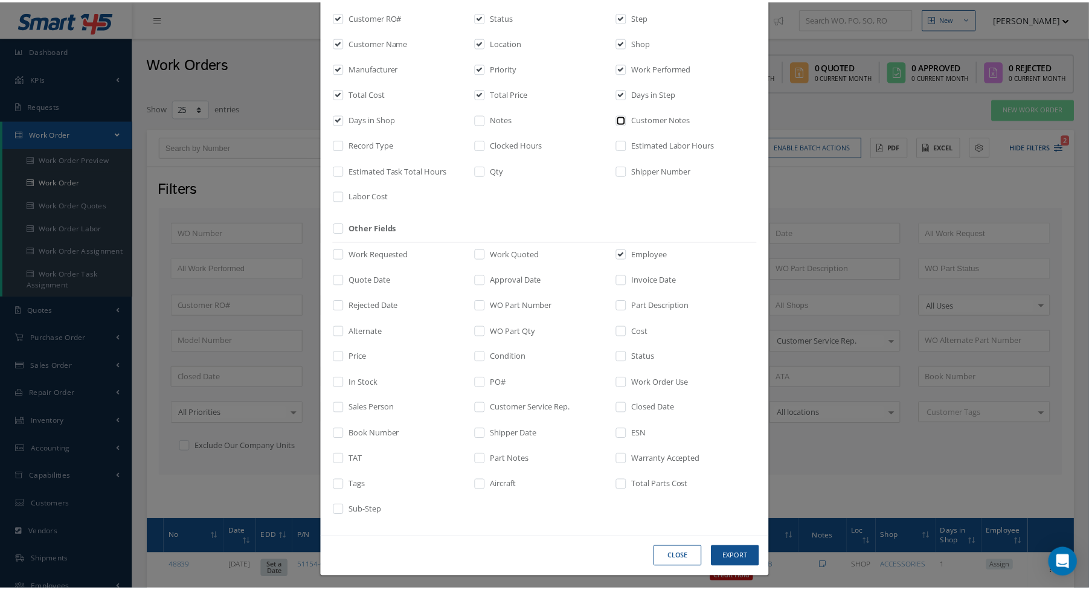
scroll to position [133, 0]
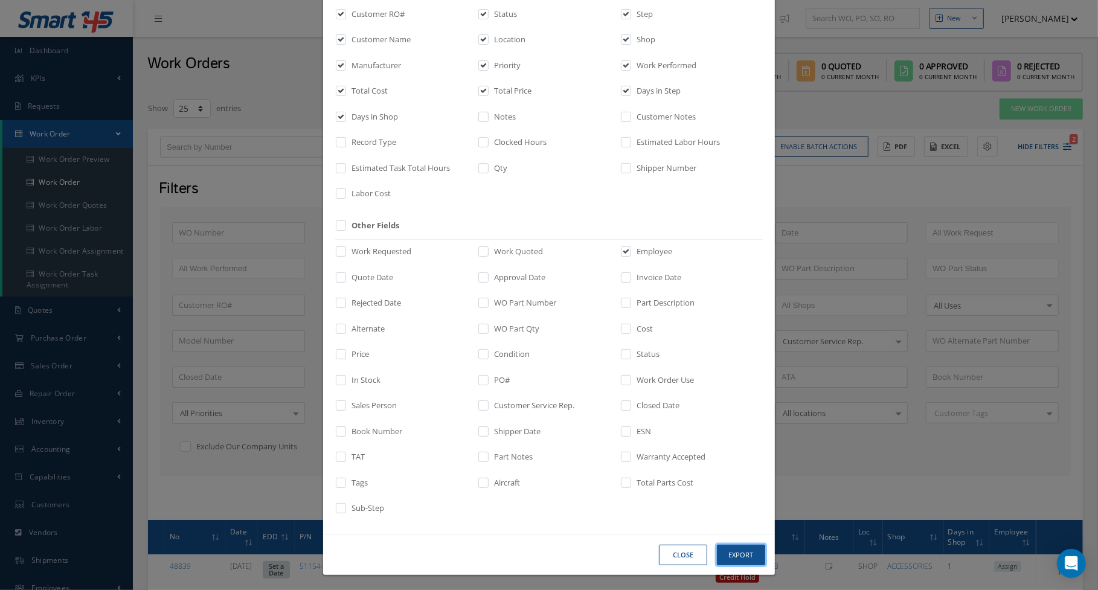
click at [0, 0] on button "Export" at bounding box center [0, 0] width 0 height 0
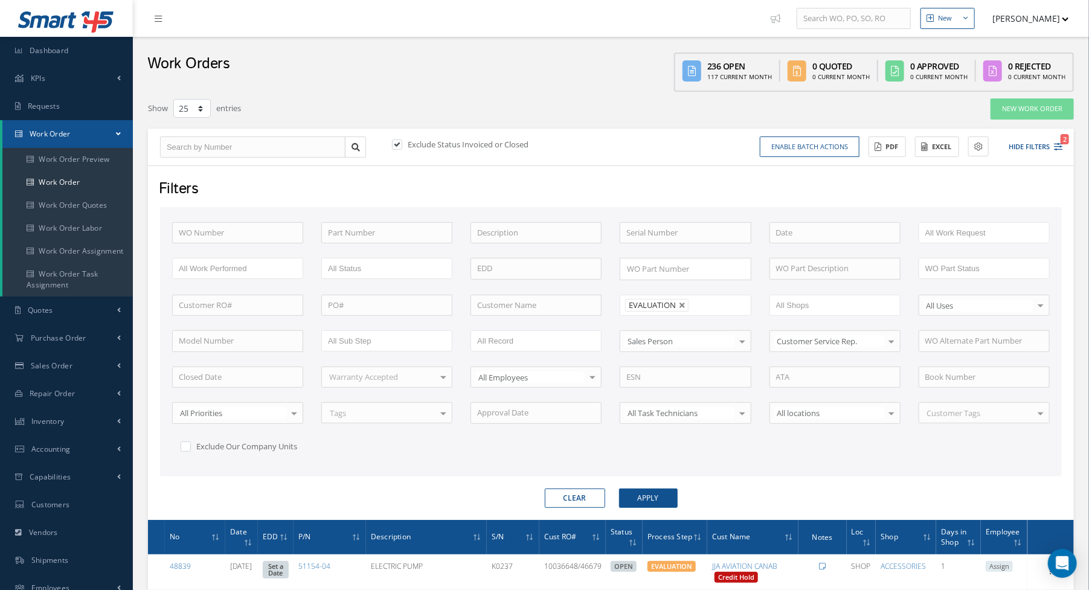
click at [381, 60] on div "Work Orders 236 Open 117 Current Month 0 Quoted 0 Current Month 0 Approved 0 Cu…" at bounding box center [611, 64] width 956 height 55
